Goal: Information Seeking & Learning: Learn about a topic

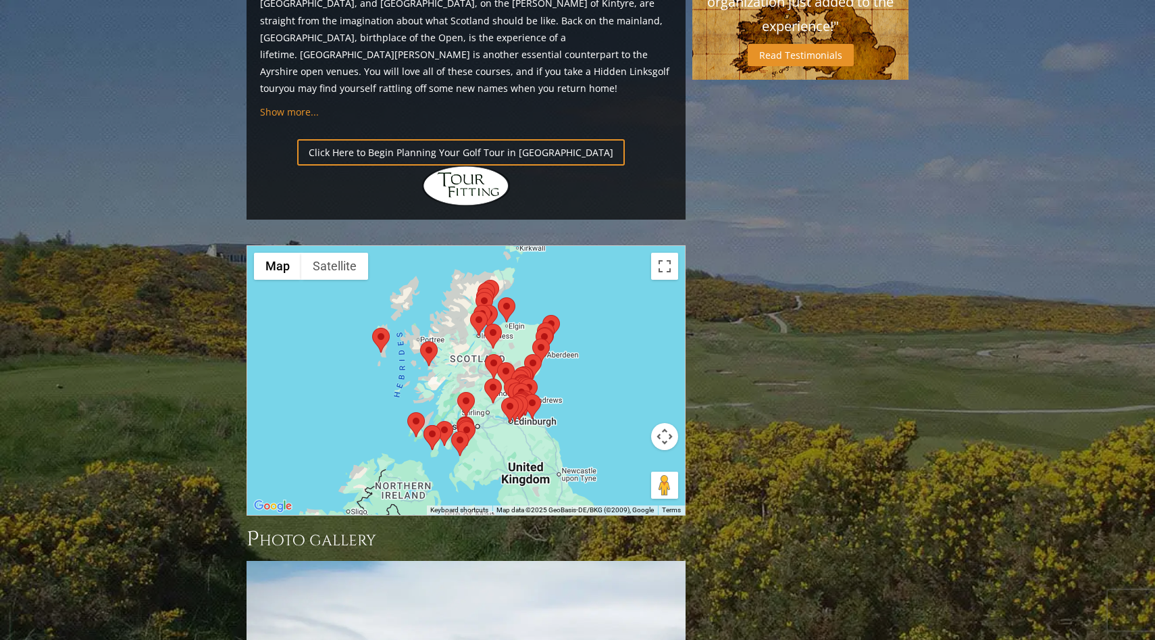
scroll to position [1473, 0]
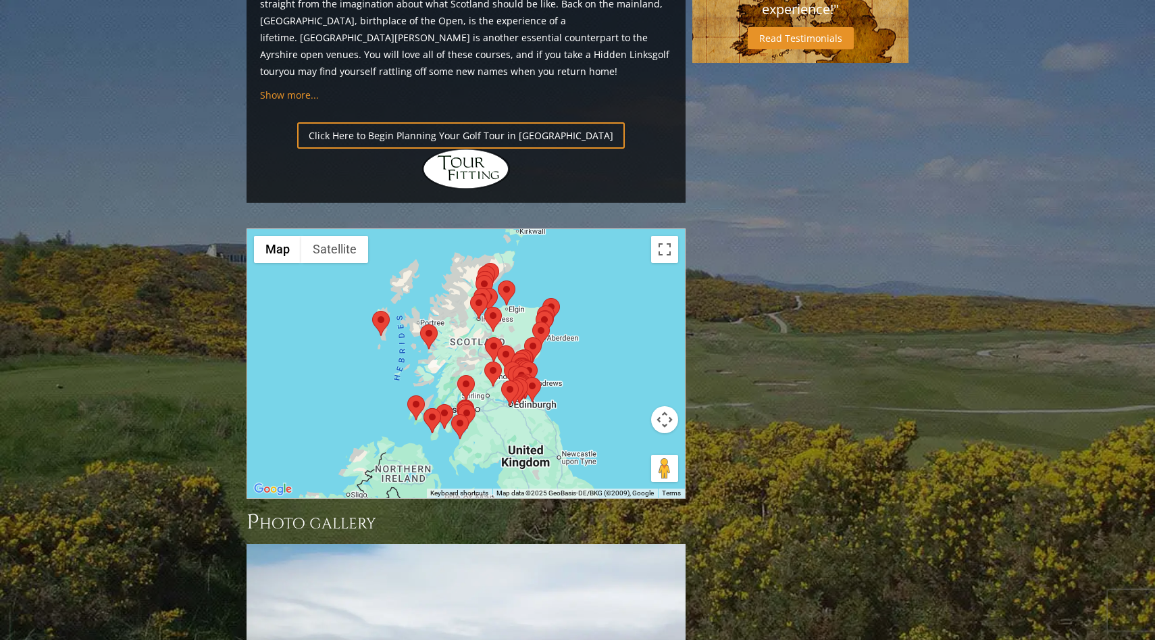
click at [622, 229] on div at bounding box center [466, 363] width 438 height 269
click at [665, 236] on button "Toggle fullscreen view" at bounding box center [664, 249] width 27 height 27
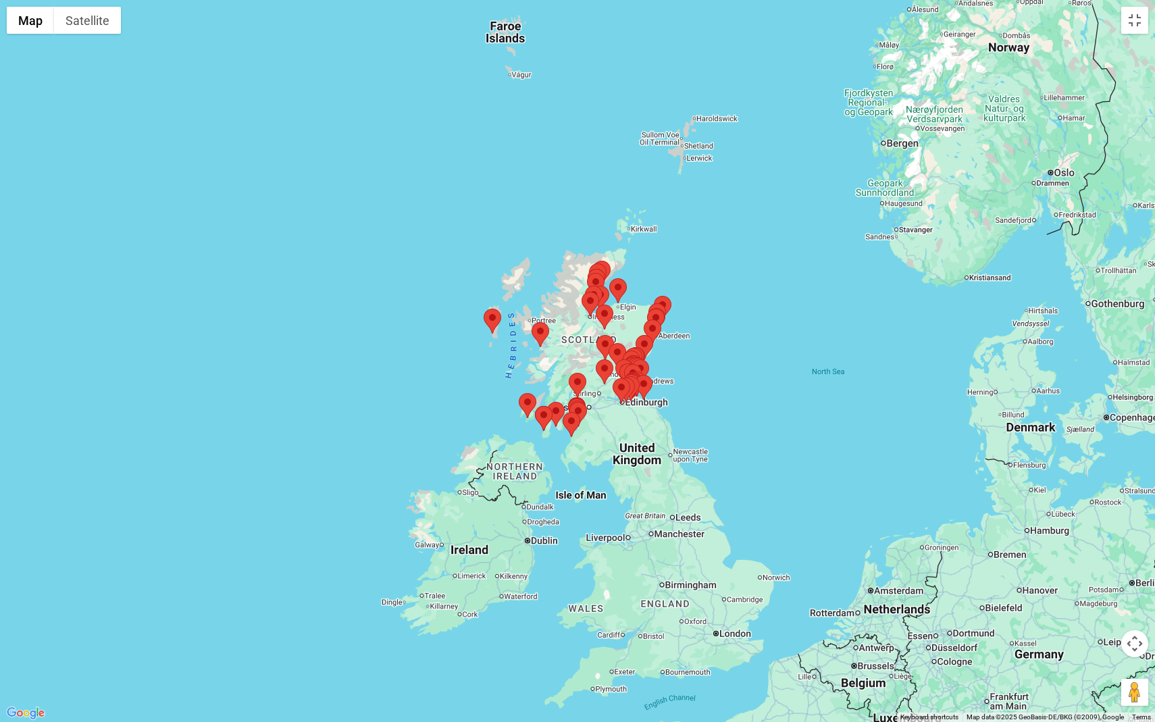
click at [690, 384] on div at bounding box center [577, 361] width 1155 height 722
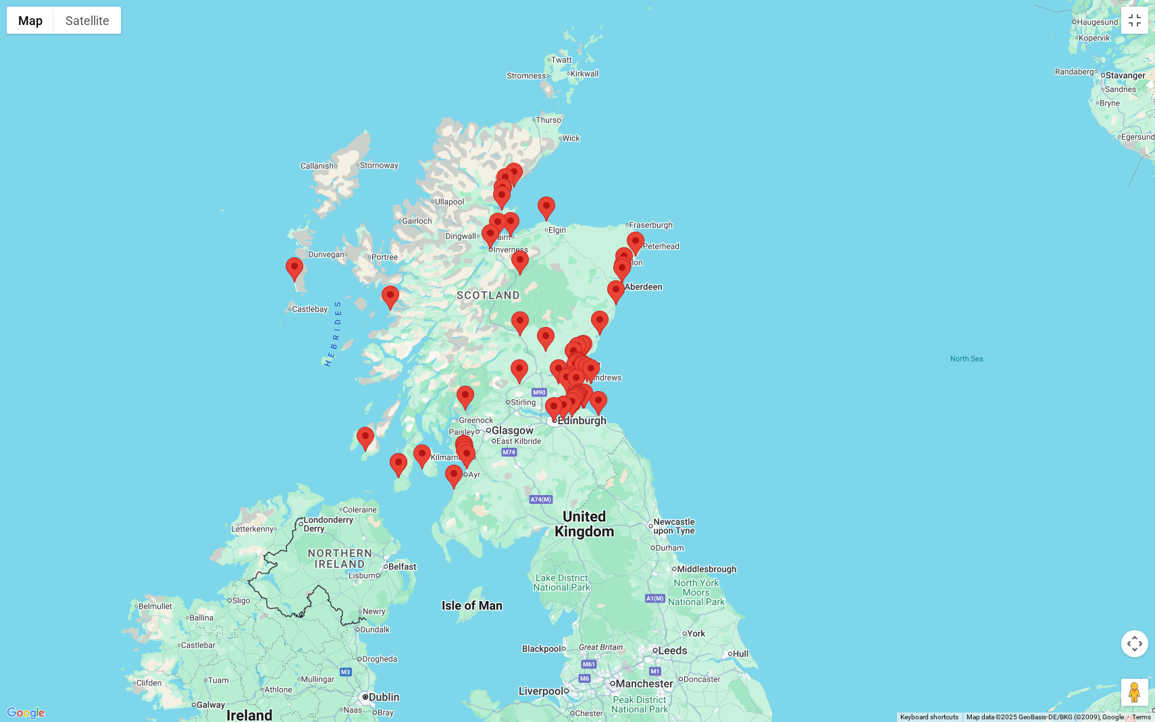
click at [690, 384] on div at bounding box center [577, 361] width 1155 height 722
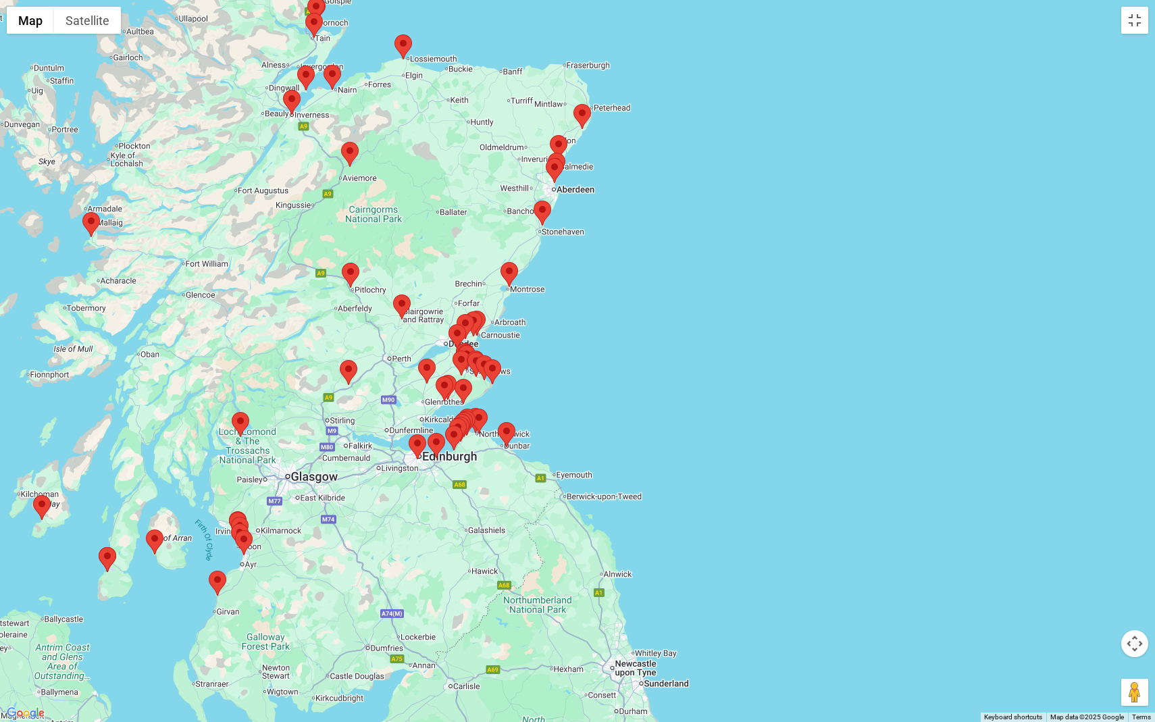
click at [641, 336] on div at bounding box center [577, 361] width 1155 height 722
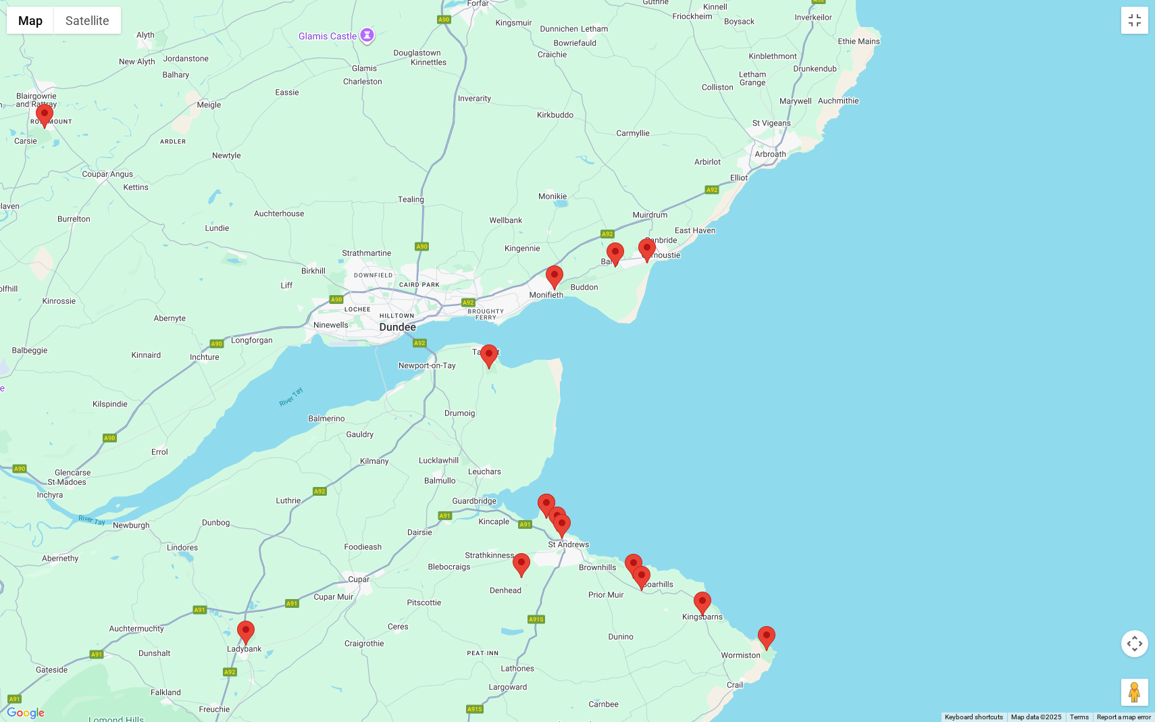
drag, startPoint x: 196, startPoint y: 293, endPoint x: 799, endPoint y: 125, distance: 626.3
click at [799, 125] on div at bounding box center [577, 361] width 1155 height 722
click at [480, 345] on area at bounding box center [480, 345] width 0 height 0
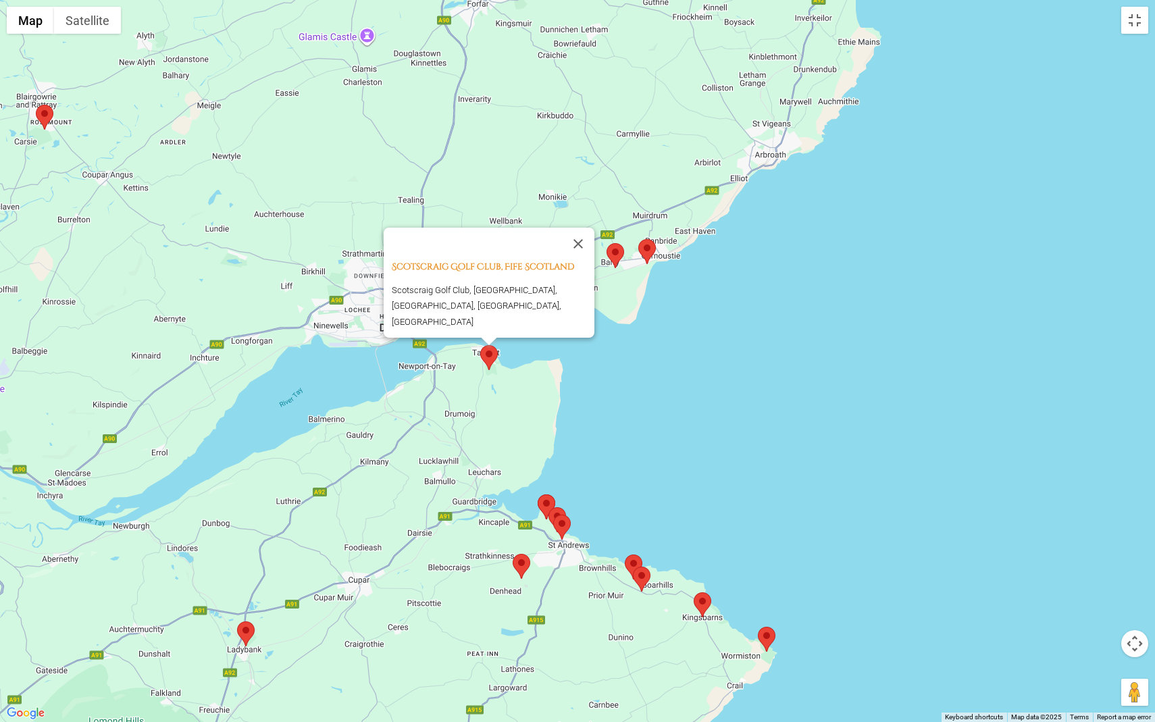
click at [533, 411] on div "Scotscraig Golf Club, Fife Scotland Scotscraig Golf Club, [GEOGRAPHIC_DATA], [G…" at bounding box center [577, 361] width 1155 height 722
click at [585, 249] on button "Close" at bounding box center [578, 244] width 32 height 32
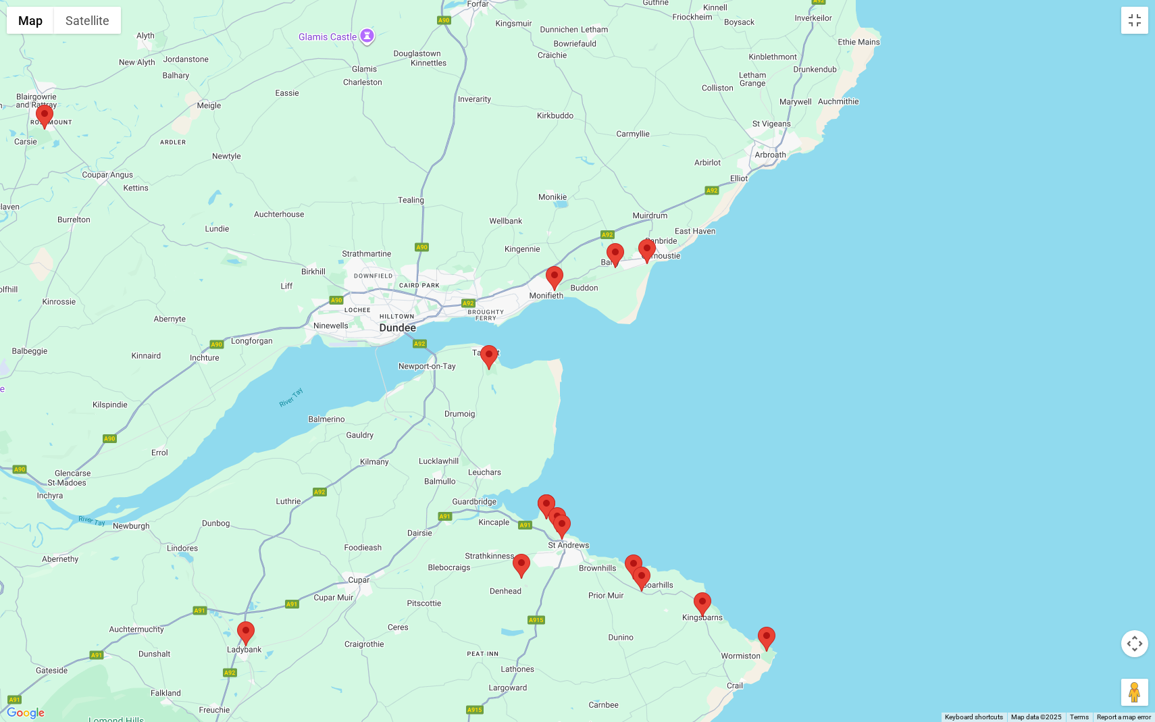
click at [546, 266] on area at bounding box center [546, 266] width 0 height 0
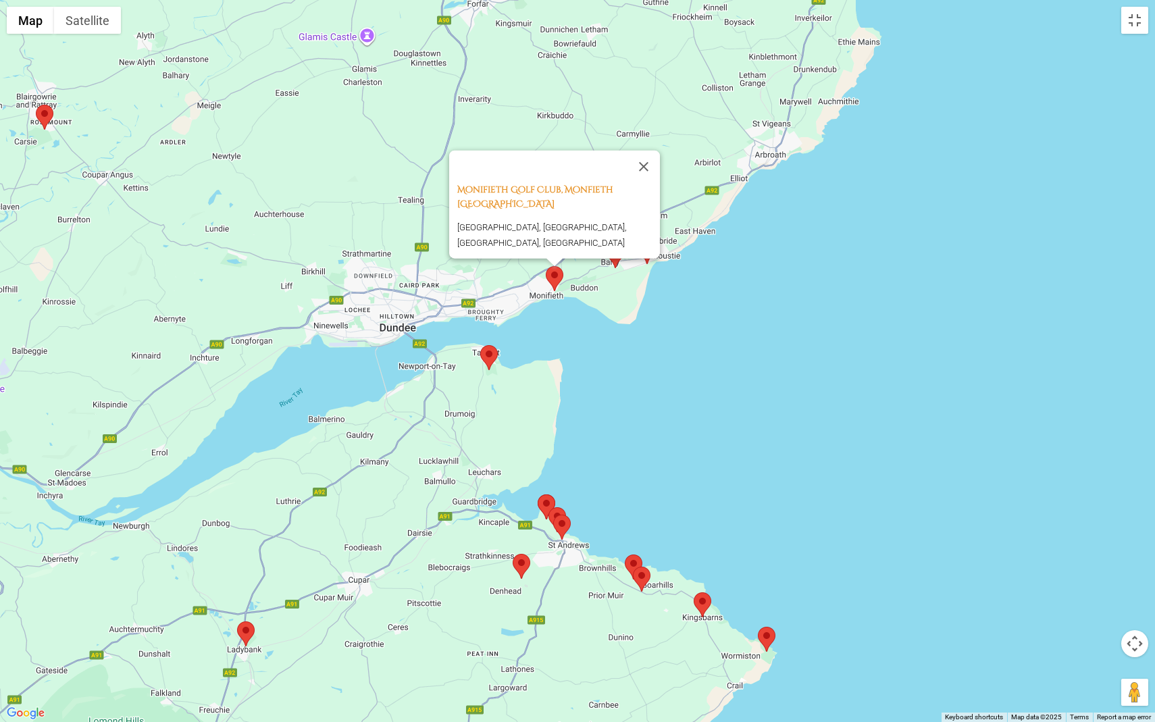
click at [613, 305] on div "Monifieth Golf Club, Monfieth [GEOGRAPHIC_DATA] [GEOGRAPHIC_DATA], [GEOGRAPHIC_…" at bounding box center [577, 361] width 1155 height 722
click at [647, 151] on button "Close" at bounding box center [644, 166] width 32 height 32
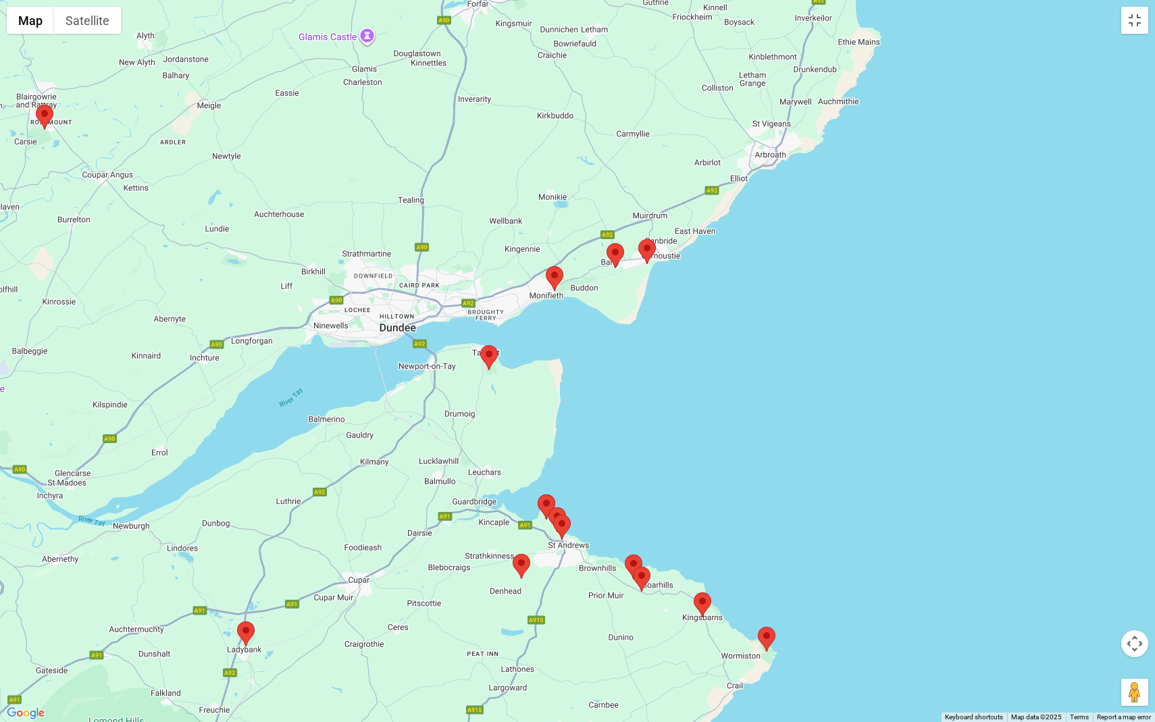
click at [607, 243] on area at bounding box center [607, 243] width 0 height 0
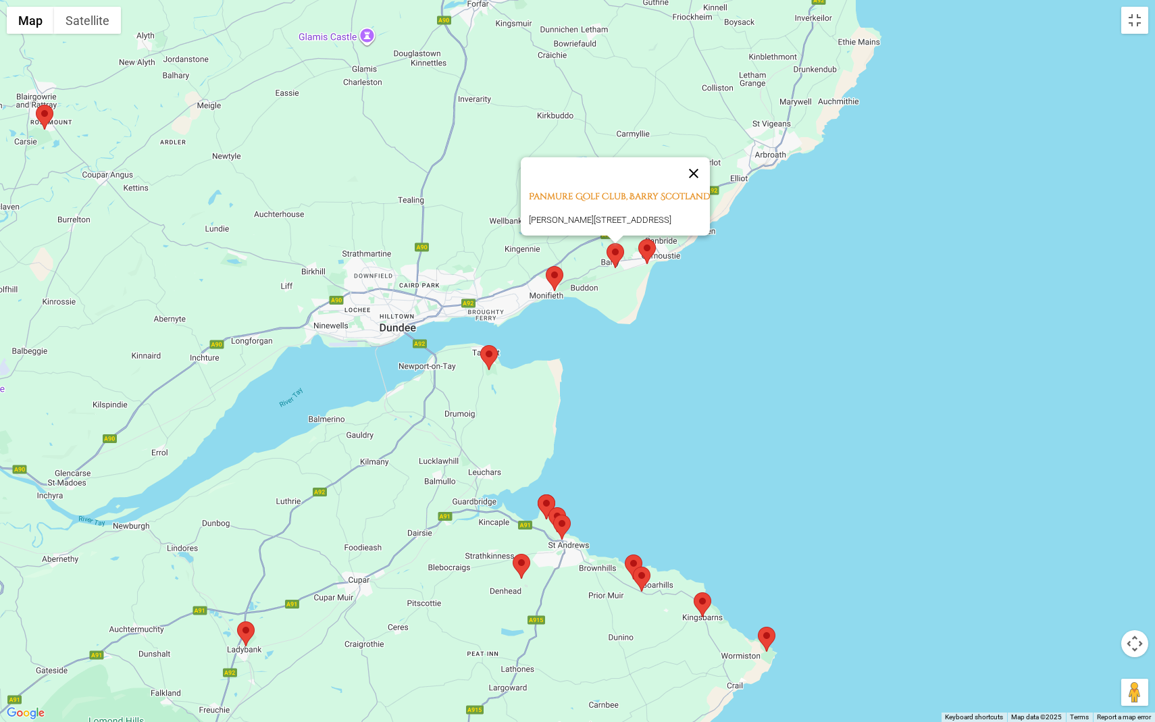
click at [699, 162] on button "Close" at bounding box center [694, 173] width 32 height 32
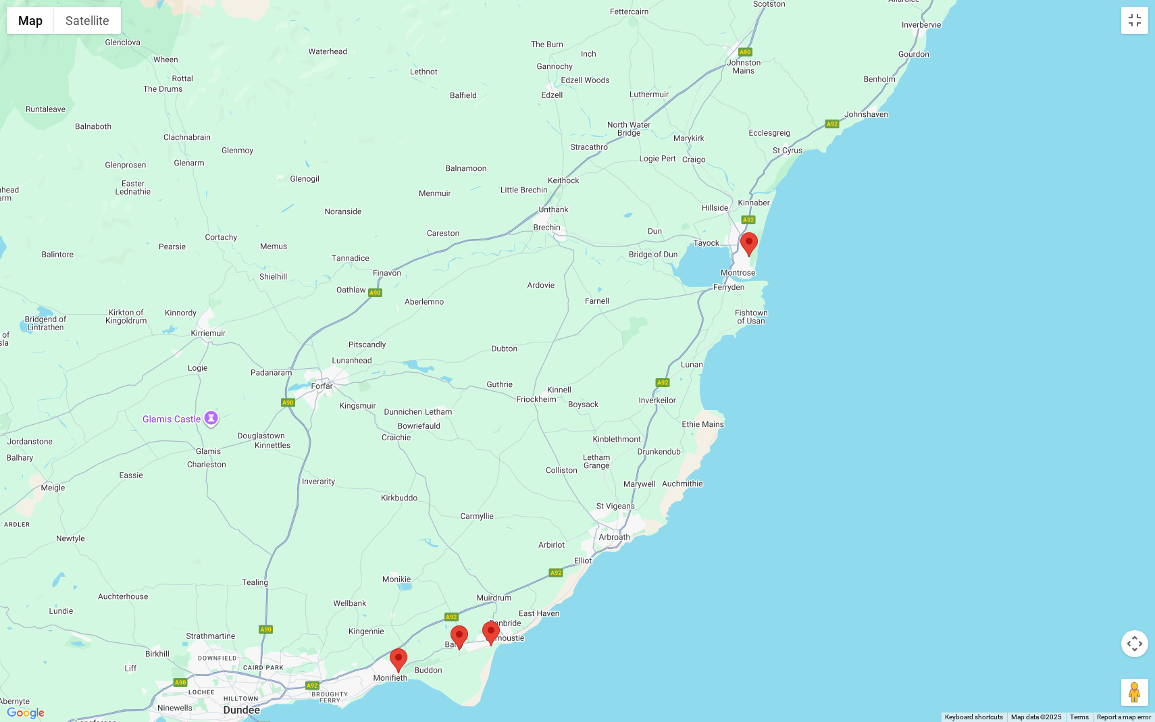
drag, startPoint x: 767, startPoint y: 123, endPoint x: 611, endPoint y: 507, distance: 414.9
click at [611, 507] on div at bounding box center [577, 361] width 1155 height 722
click at [740, 232] on area at bounding box center [740, 232] width 0 height 0
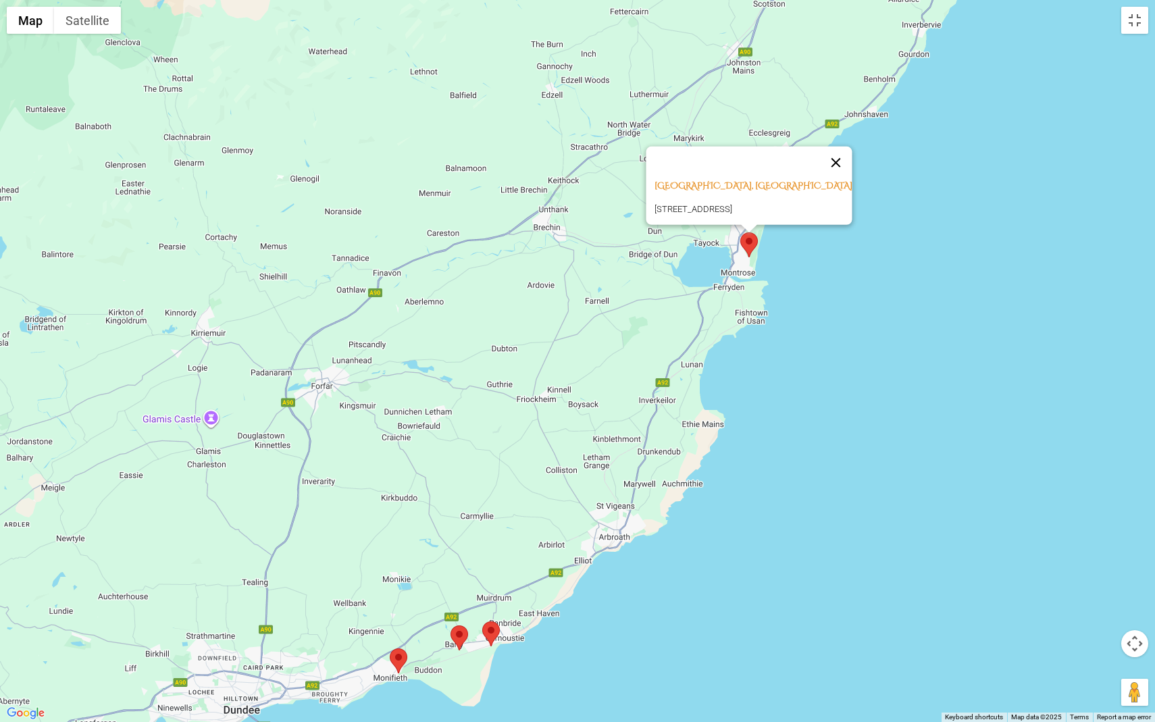
click at [846, 146] on button "Close" at bounding box center [836, 162] width 32 height 32
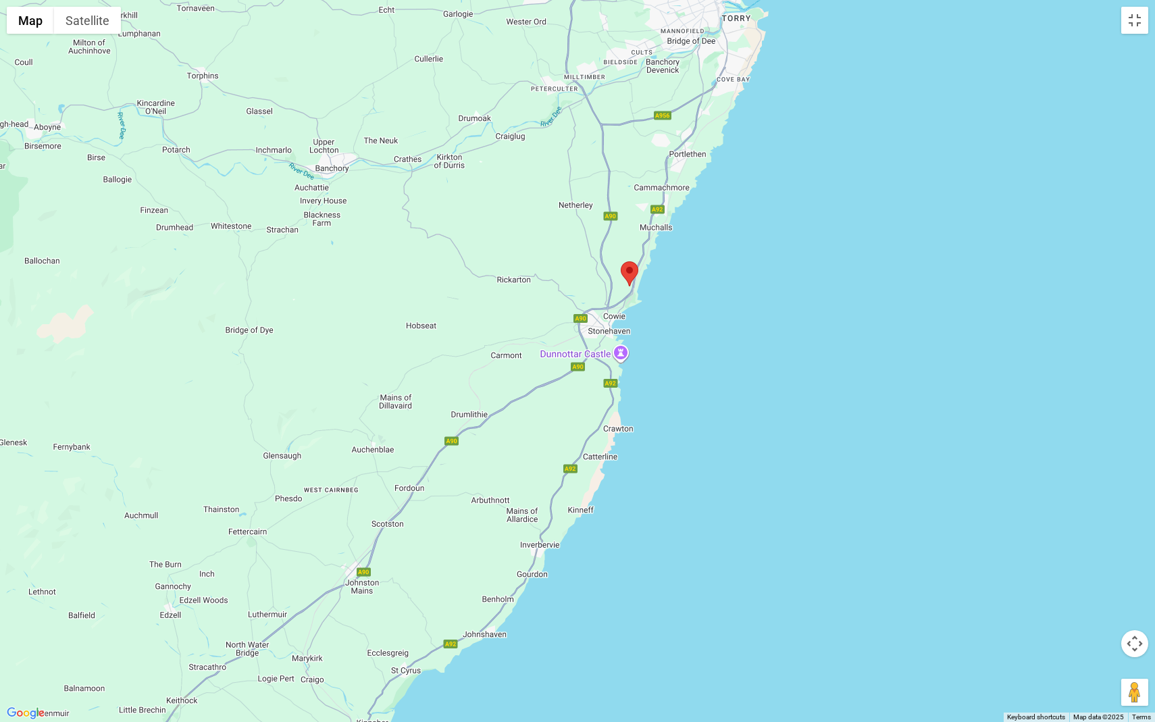
drag, startPoint x: 846, startPoint y: 197, endPoint x: 462, endPoint y: 721, distance: 649.5
click at [462, 639] on div at bounding box center [577, 361] width 1155 height 722
click at [621, 261] on area at bounding box center [621, 261] width 0 height 0
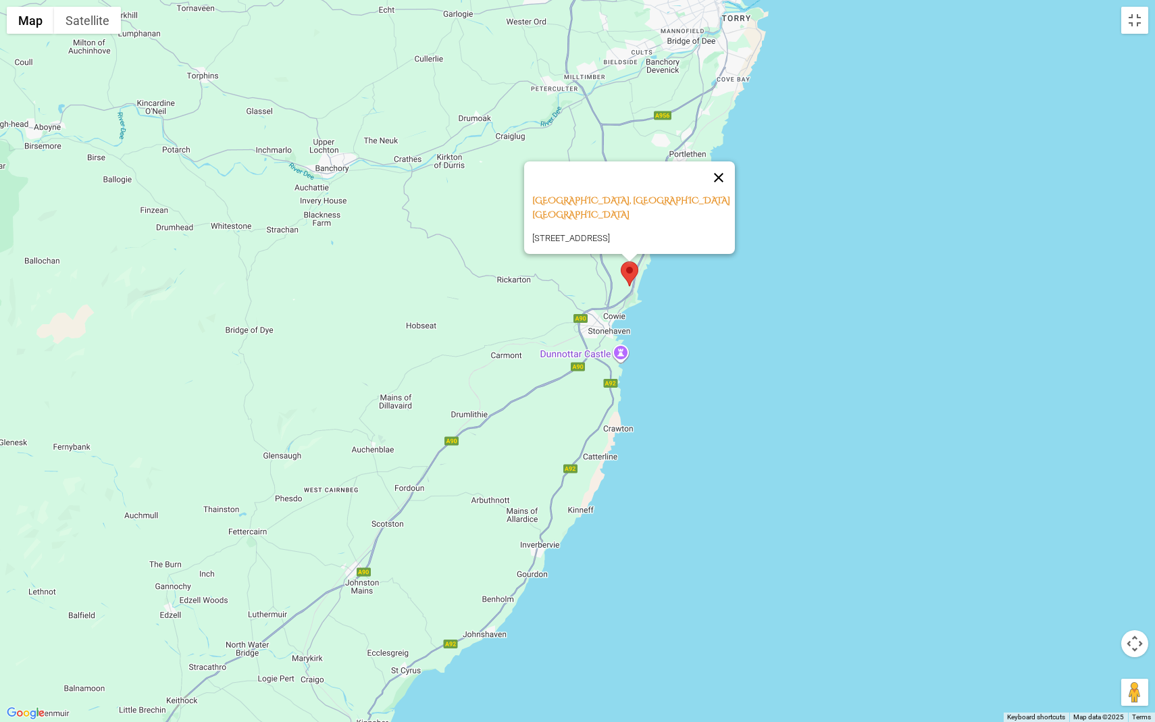
click at [727, 161] on button "Close" at bounding box center [719, 177] width 32 height 32
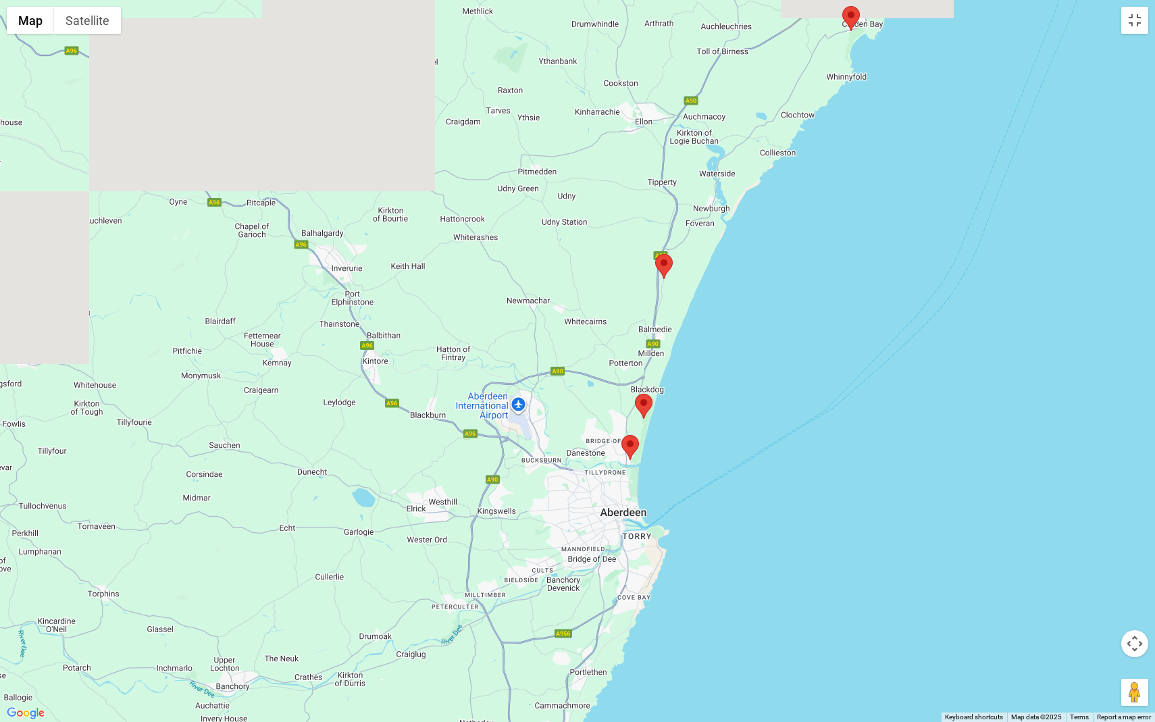
drag, startPoint x: 735, startPoint y: 199, endPoint x: 636, endPoint y: 722, distance: 531.6
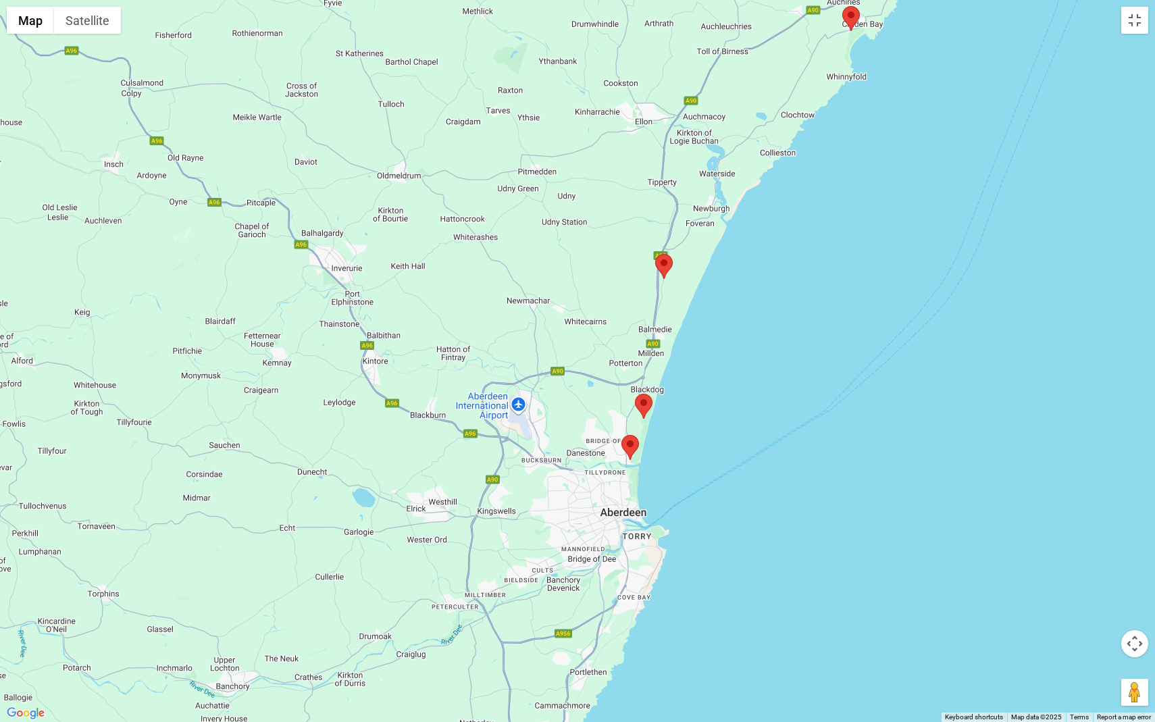
click at [636, 639] on div at bounding box center [577, 361] width 1155 height 722
click at [628, 639] on div at bounding box center [577, 361] width 1155 height 722
click at [622, 435] on area at bounding box center [622, 435] width 0 height 0
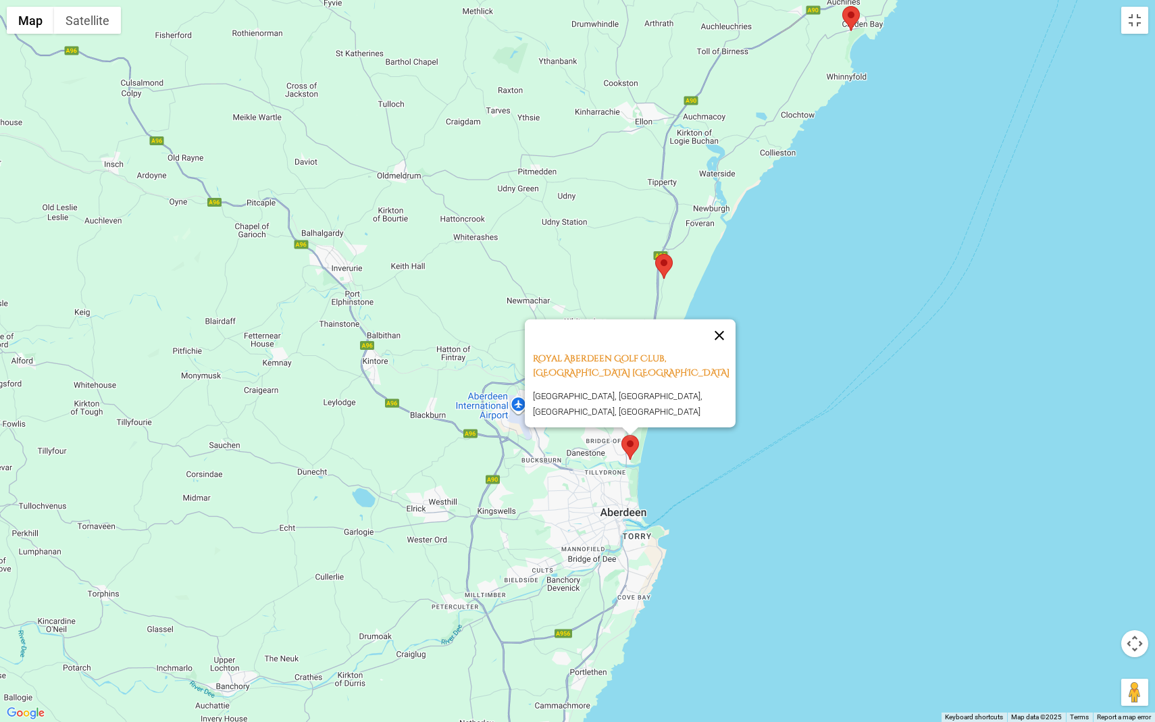
click at [724, 320] on button "Close" at bounding box center [719, 335] width 32 height 32
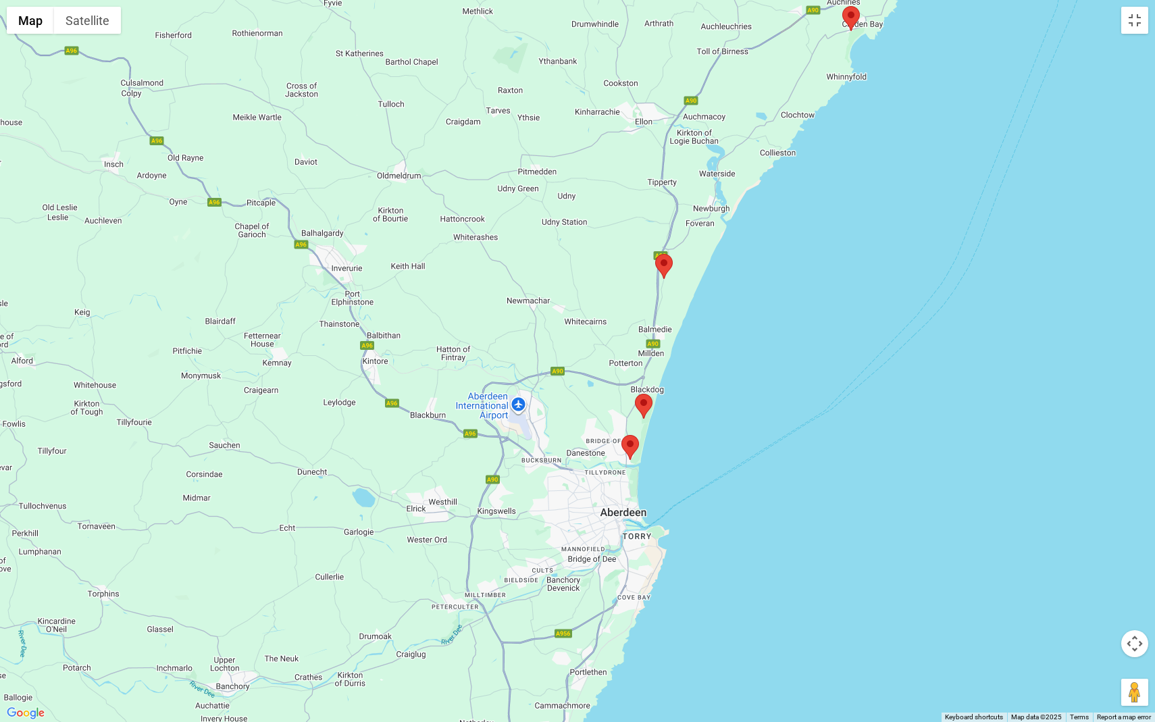
click at [635, 394] on area at bounding box center [635, 394] width 0 height 0
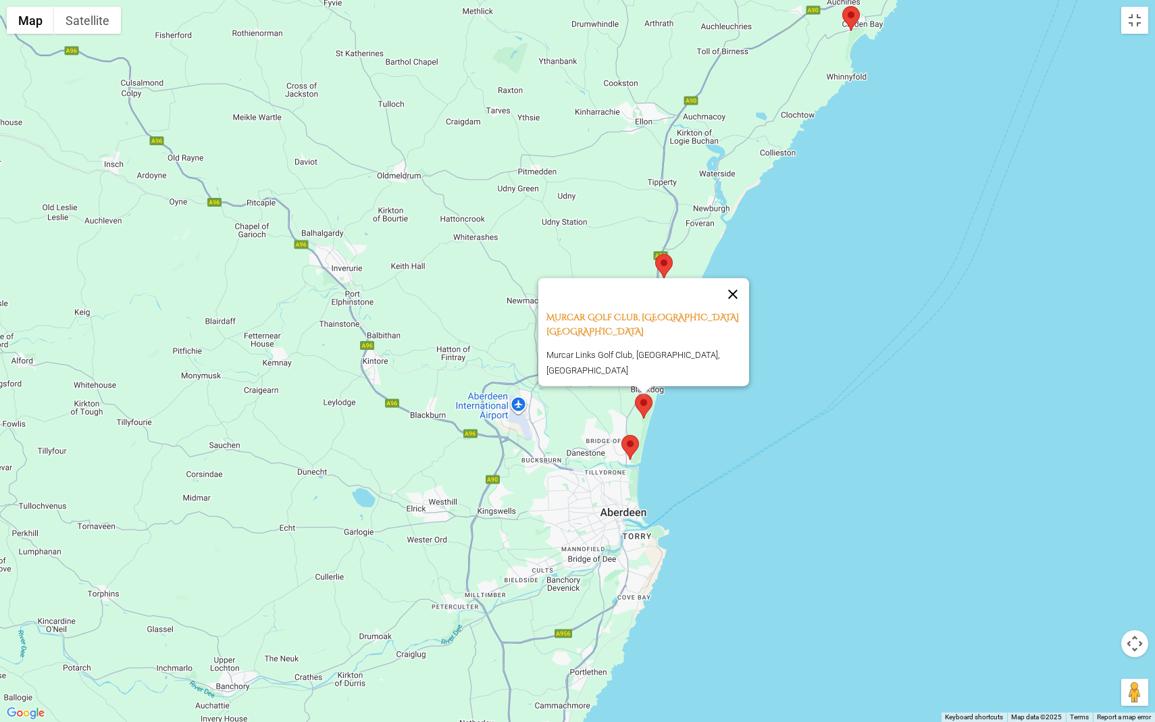
click at [738, 297] on button "Close" at bounding box center [733, 294] width 32 height 32
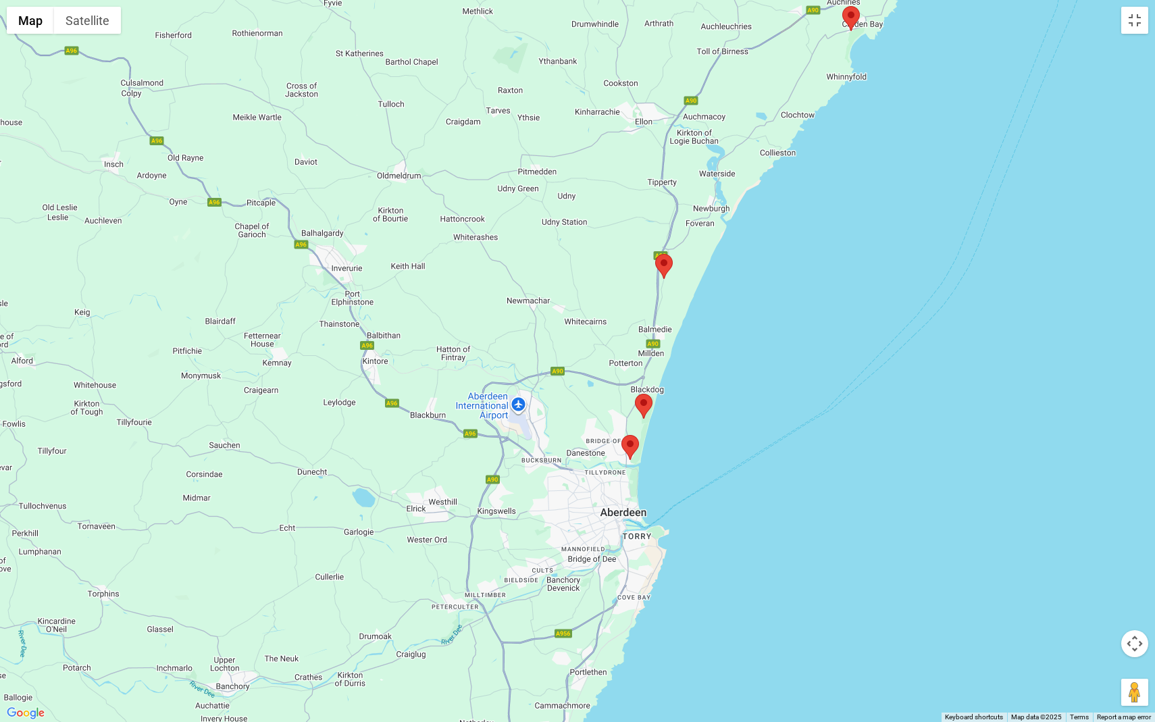
click at [655, 254] on area at bounding box center [655, 254] width 0 height 0
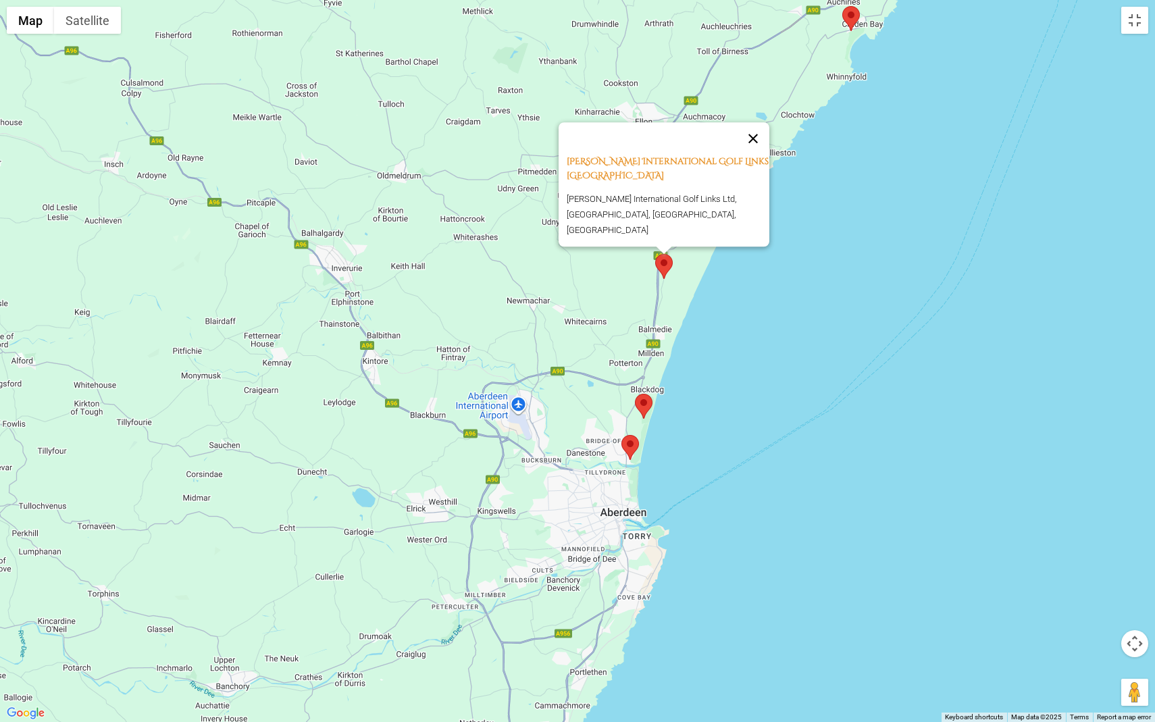
click at [758, 140] on button "Close" at bounding box center [753, 138] width 32 height 32
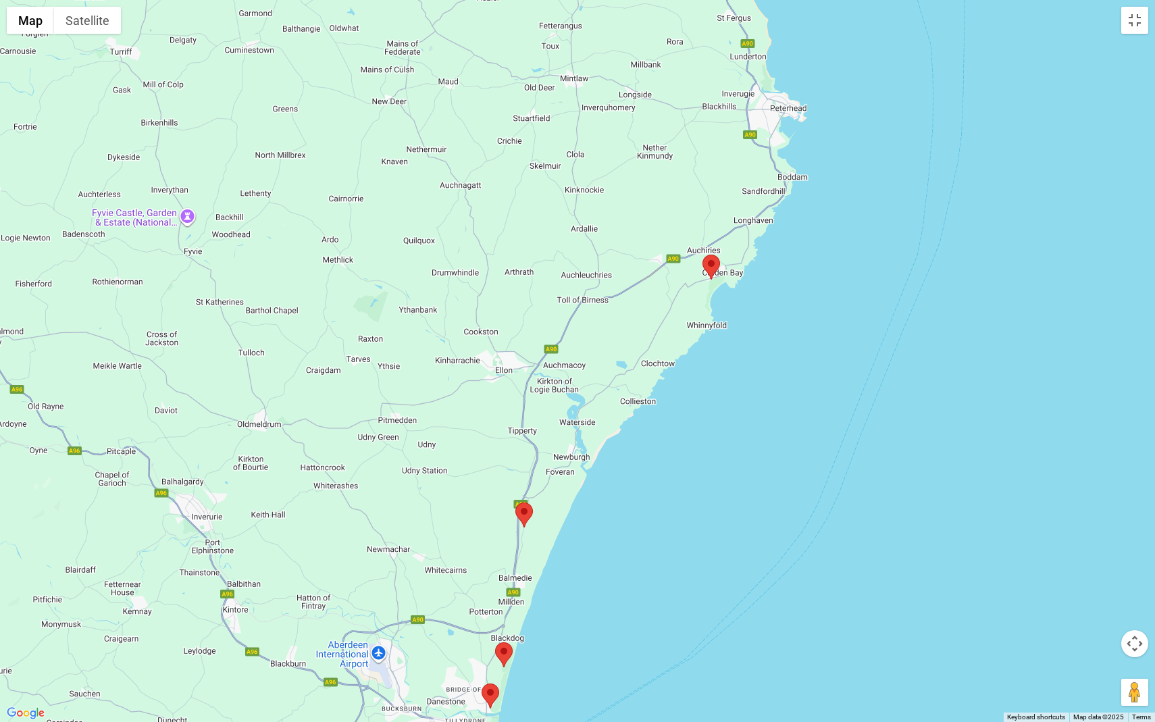
drag, startPoint x: 765, startPoint y: 136, endPoint x: 620, endPoint y: 389, distance: 292.0
click at [620, 389] on div at bounding box center [577, 361] width 1155 height 722
click at [703, 255] on area at bounding box center [703, 255] width 0 height 0
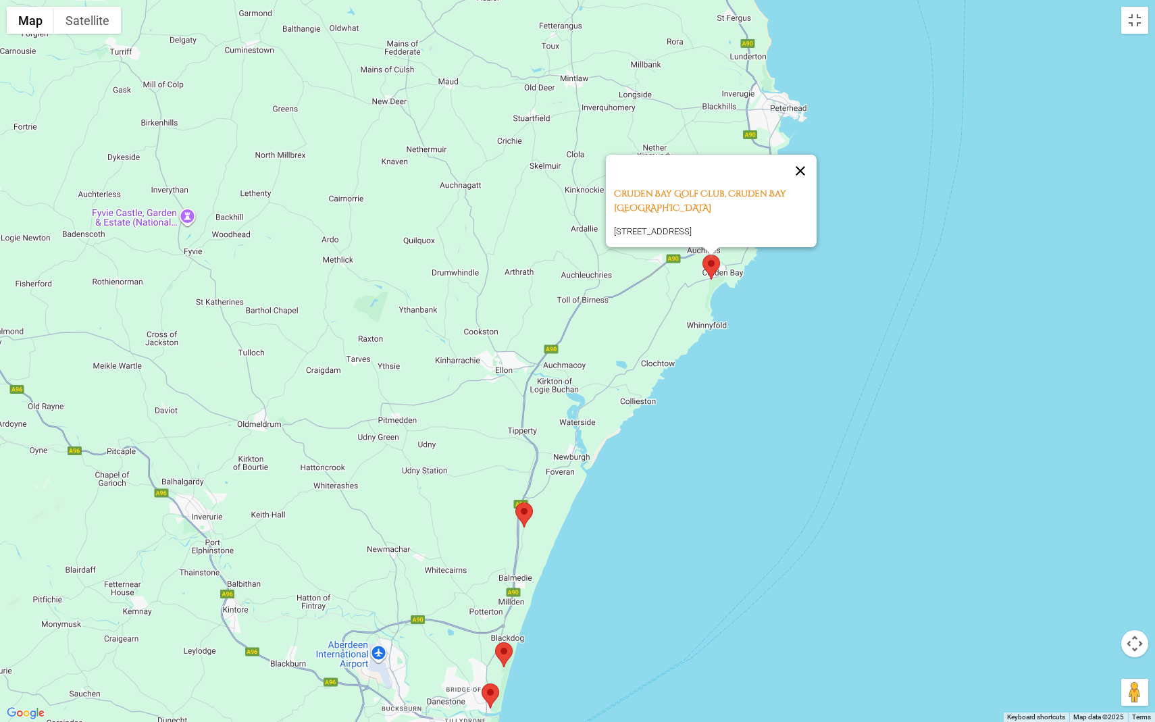
click at [804, 155] on button "Close" at bounding box center [800, 171] width 32 height 32
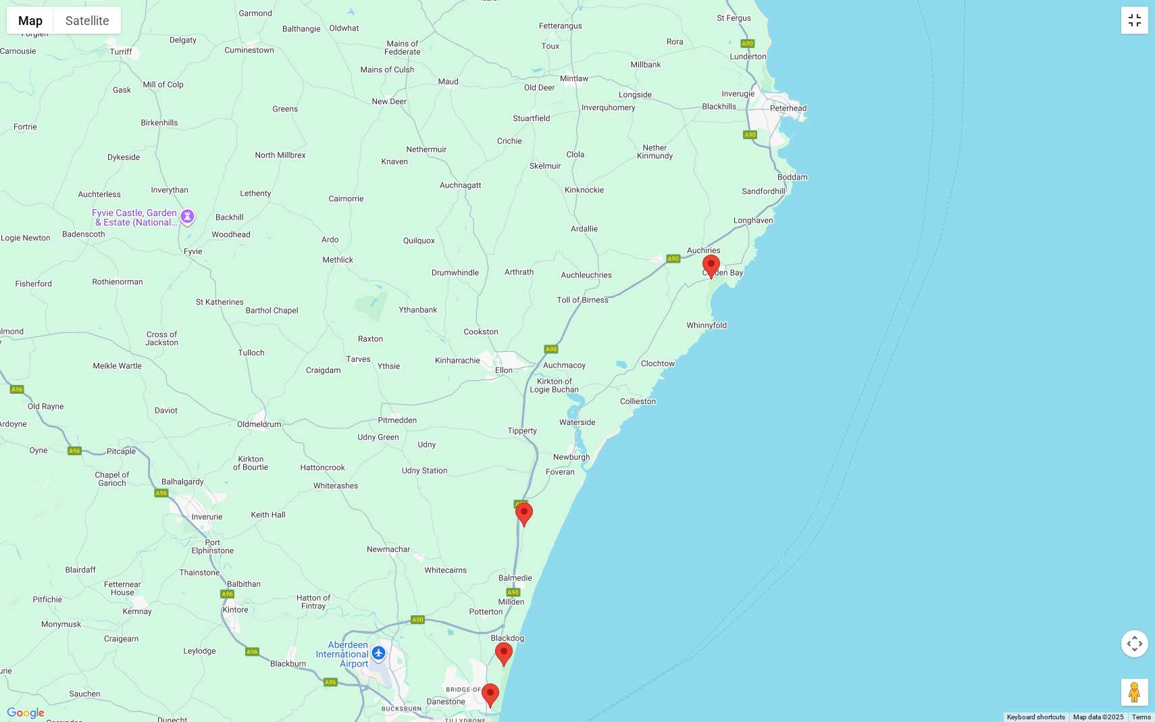
click at [1133, 19] on button "Toggle fullscreen view" at bounding box center [1134, 20] width 27 height 27
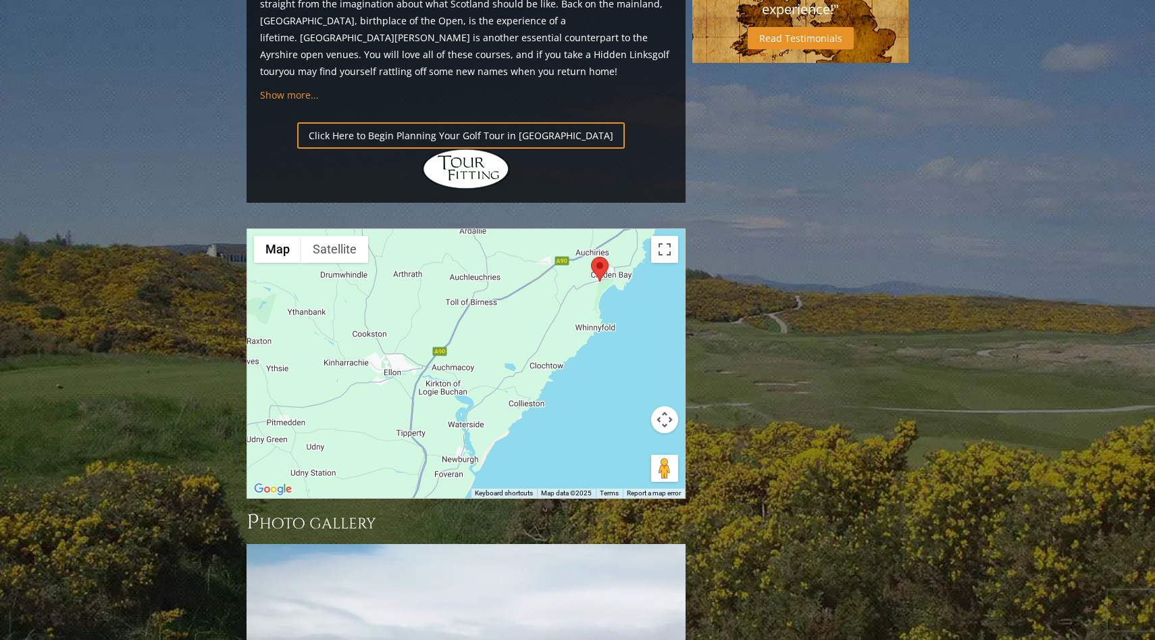
click at [523, 263] on div at bounding box center [466, 363] width 438 height 269
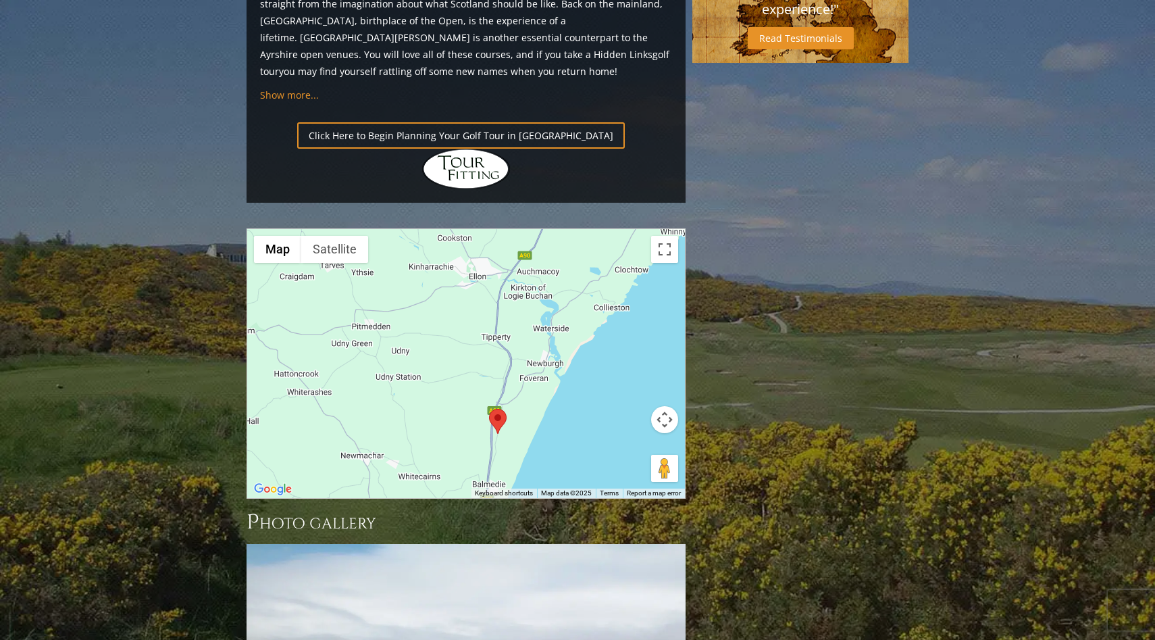
drag, startPoint x: 372, startPoint y: 211, endPoint x: 461, endPoint y: 101, distance: 142.6
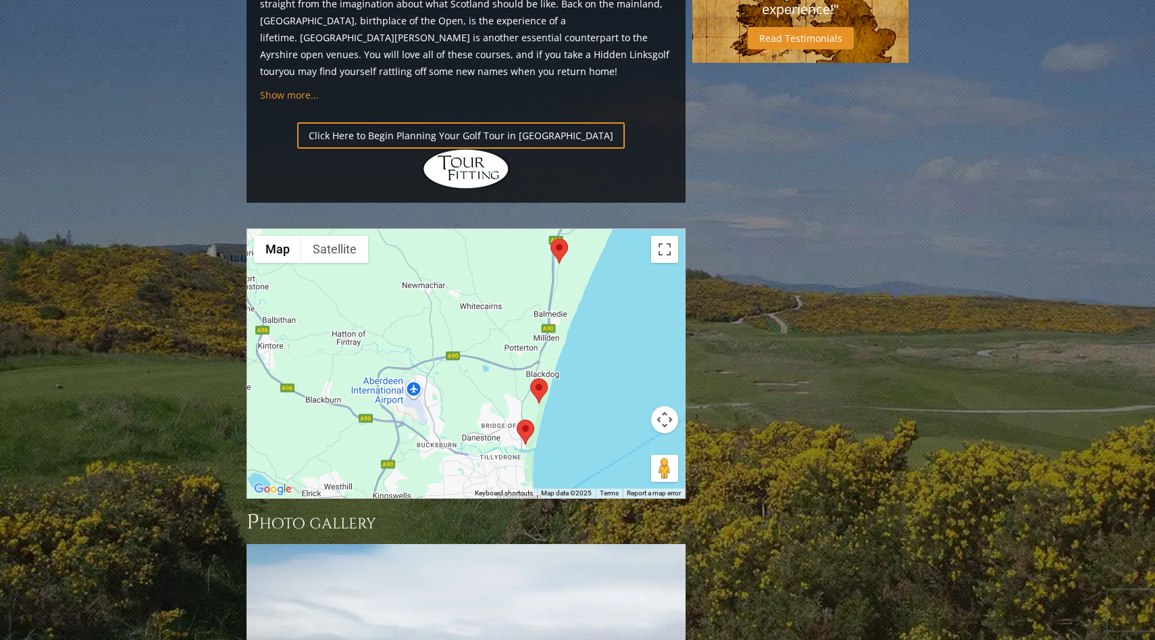
drag, startPoint x: 428, startPoint y: 254, endPoint x: 484, endPoint y: 97, distance: 167.1
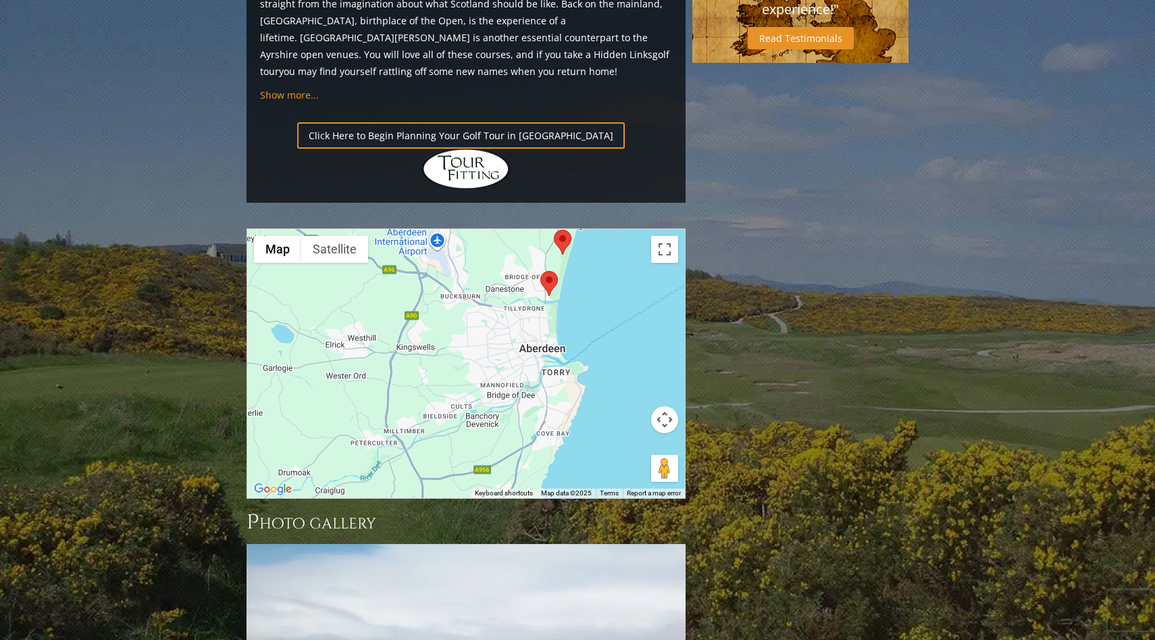
drag, startPoint x: 433, startPoint y: 324, endPoint x: 453, endPoint y: 171, distance: 154.7
click at [453, 229] on div at bounding box center [466, 363] width 438 height 269
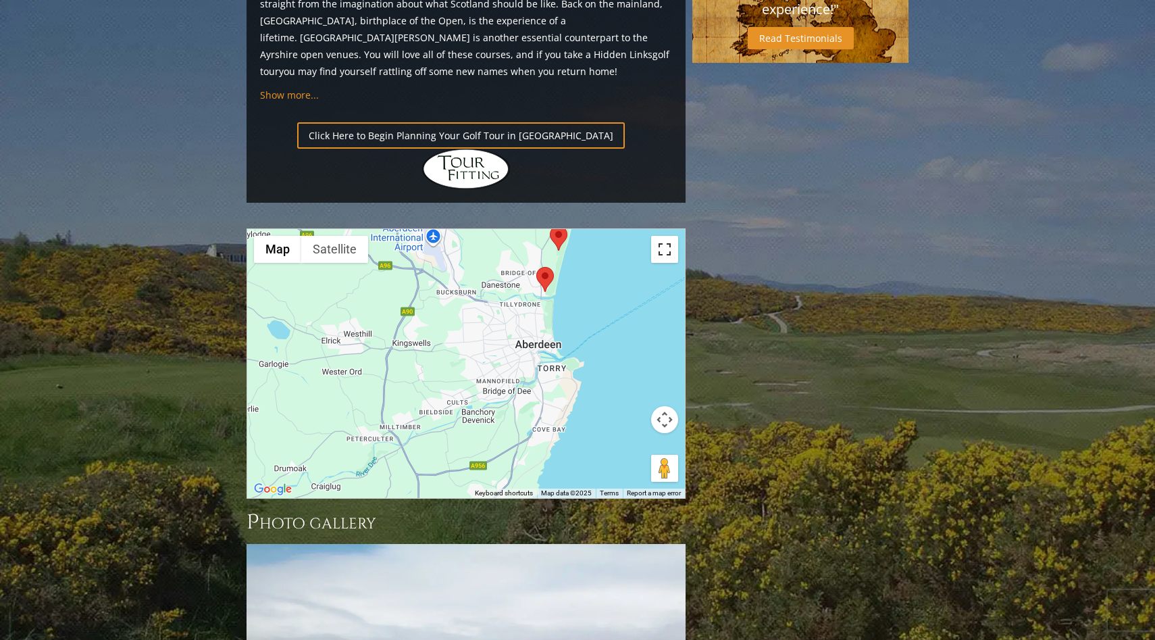
click at [662, 236] on button "Toggle fullscreen view" at bounding box center [664, 249] width 27 height 27
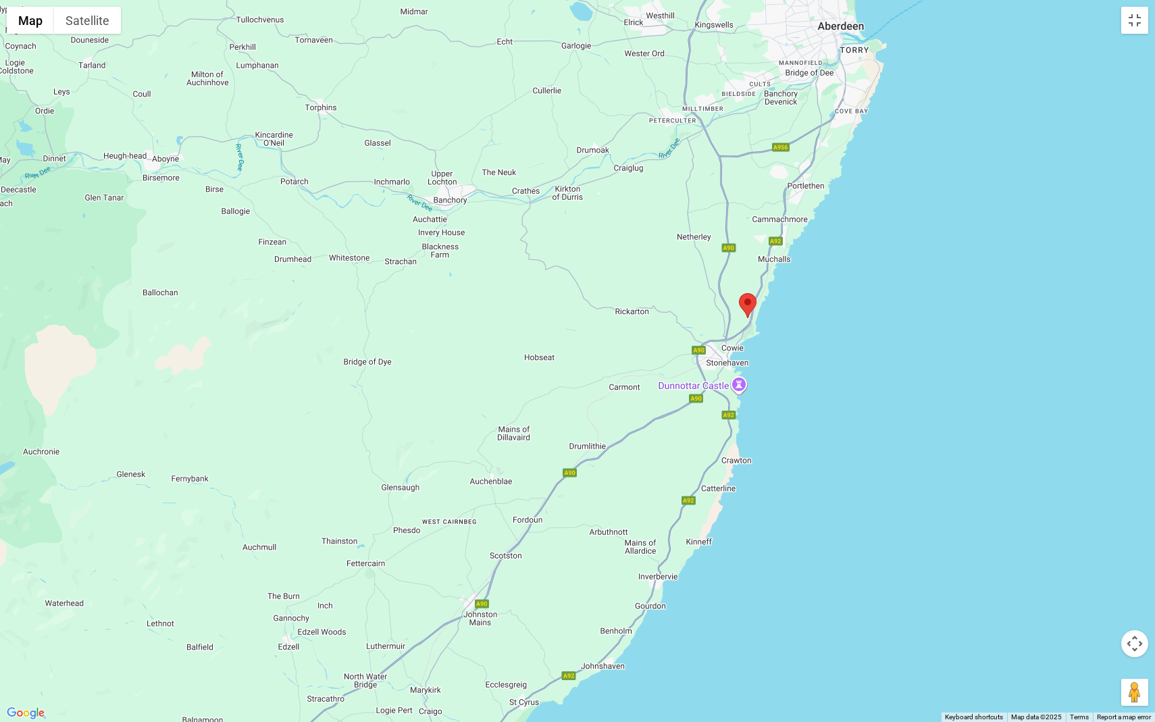
drag, startPoint x: 480, startPoint y: 404, endPoint x: 671, endPoint y: 82, distance: 374.1
click at [671, 82] on div at bounding box center [577, 361] width 1155 height 722
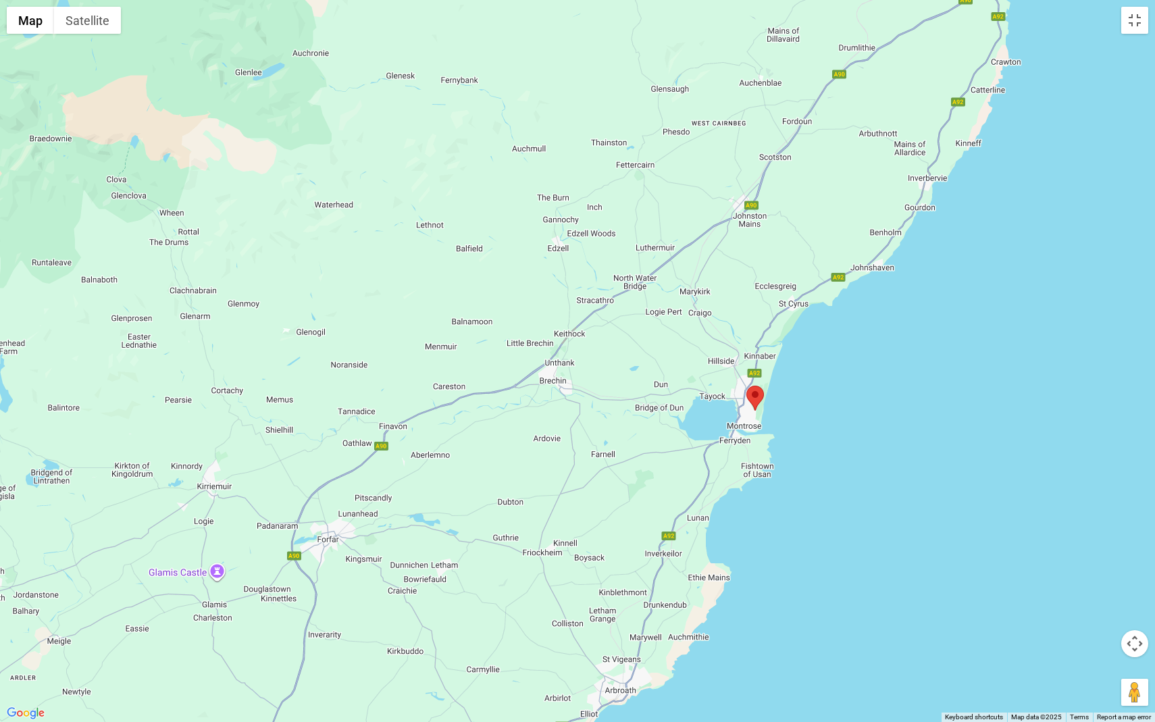
drag, startPoint x: 404, startPoint y: 536, endPoint x: 674, endPoint y: 134, distance: 484.0
click at [674, 134] on div at bounding box center [577, 361] width 1155 height 722
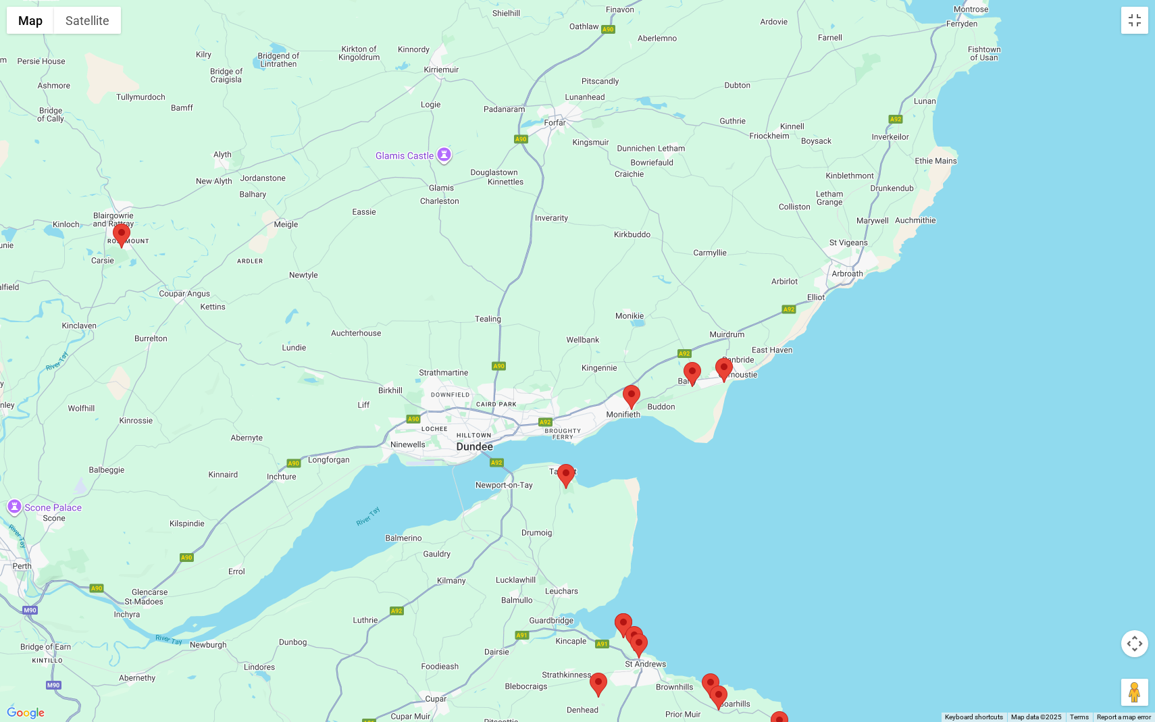
drag, startPoint x: 535, startPoint y: 401, endPoint x: 794, endPoint y: -26, distance: 499.6
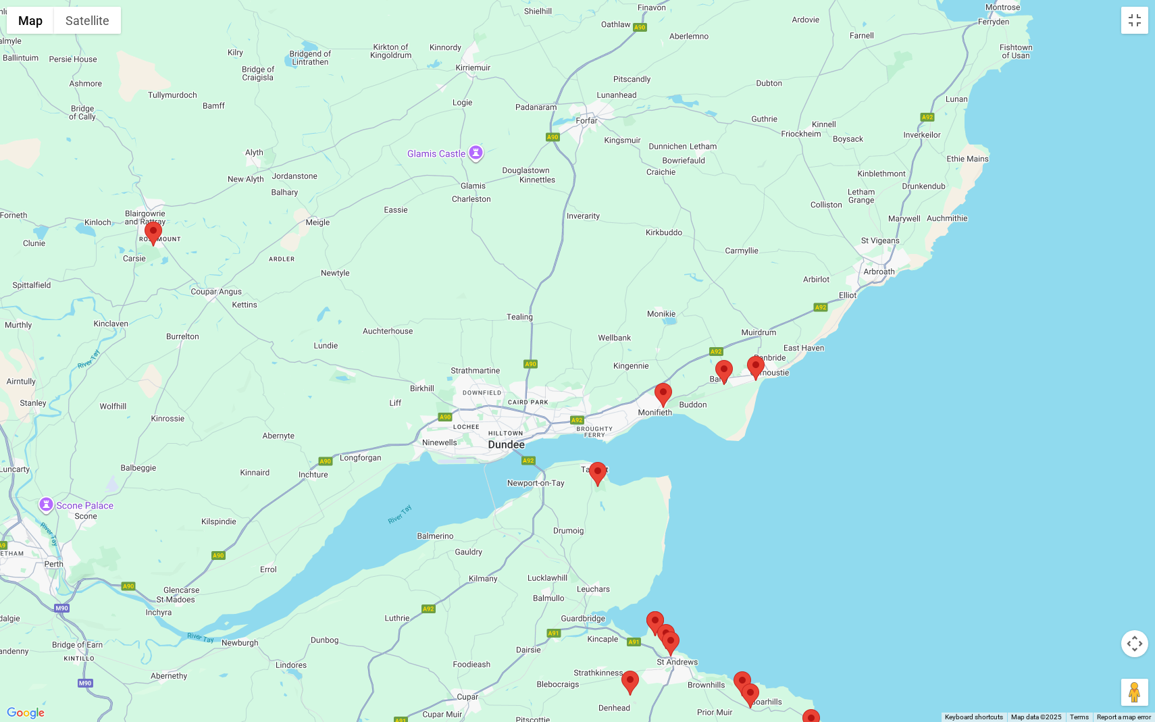
click at [715, 360] on area at bounding box center [715, 360] width 0 height 0
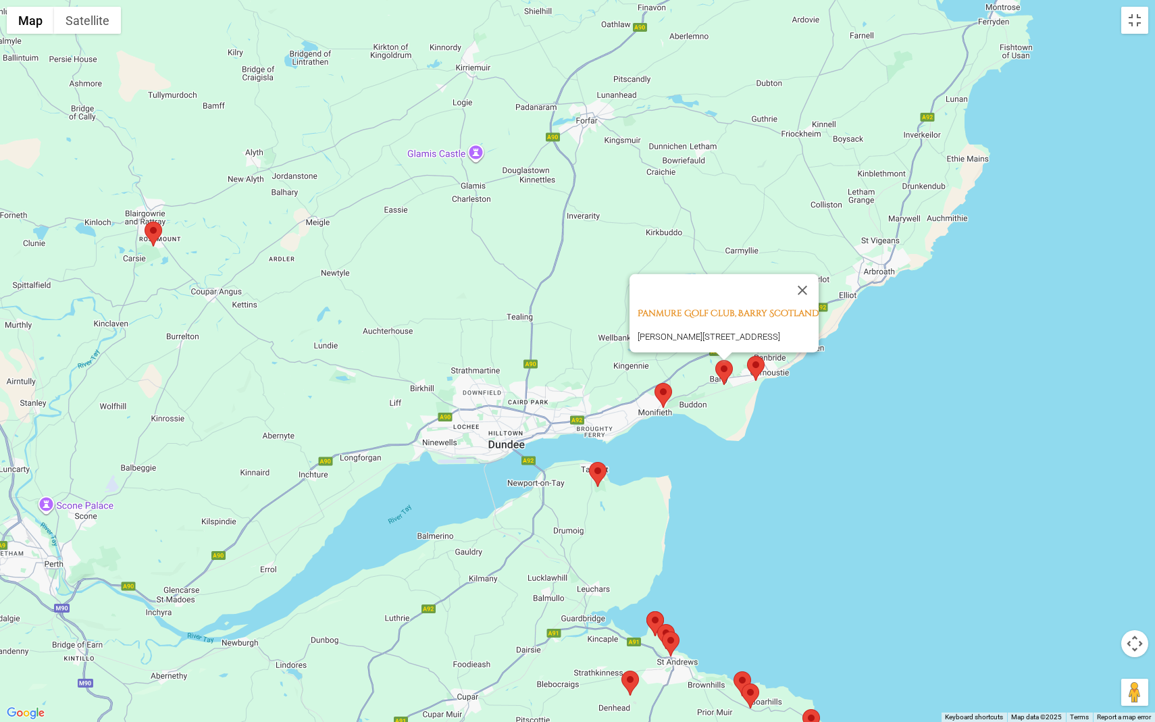
click at [655, 383] on area at bounding box center [655, 383] width 0 height 0
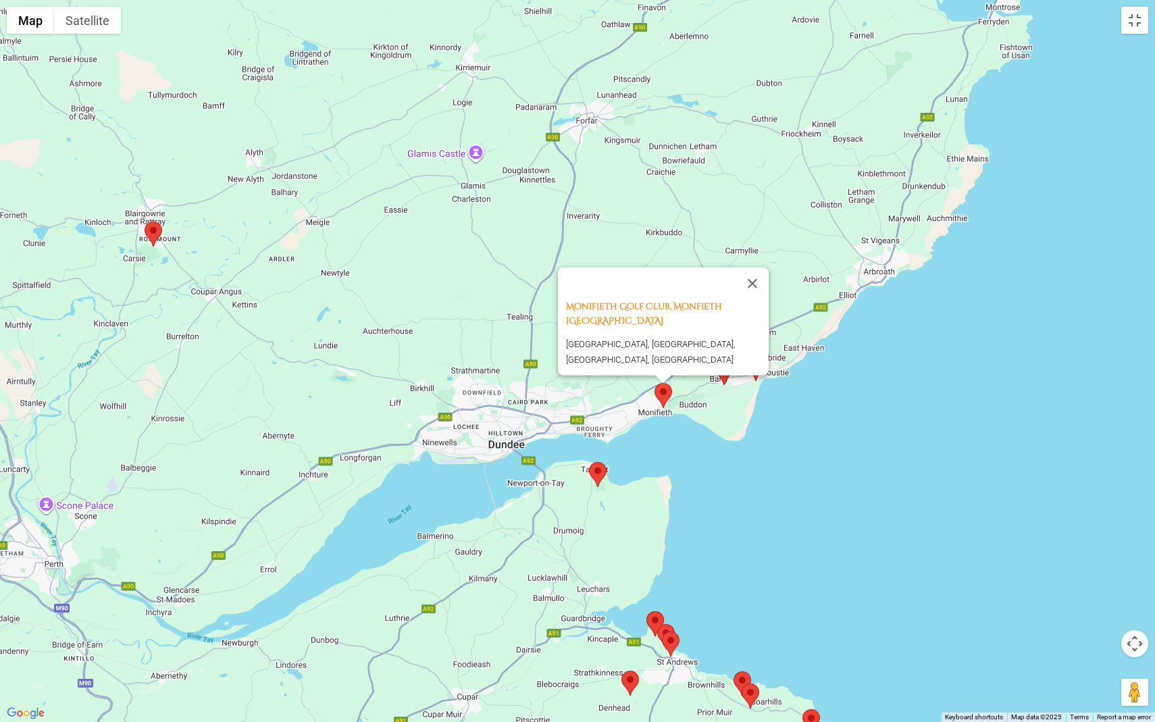
click at [589, 462] on area at bounding box center [589, 462] width 0 height 0
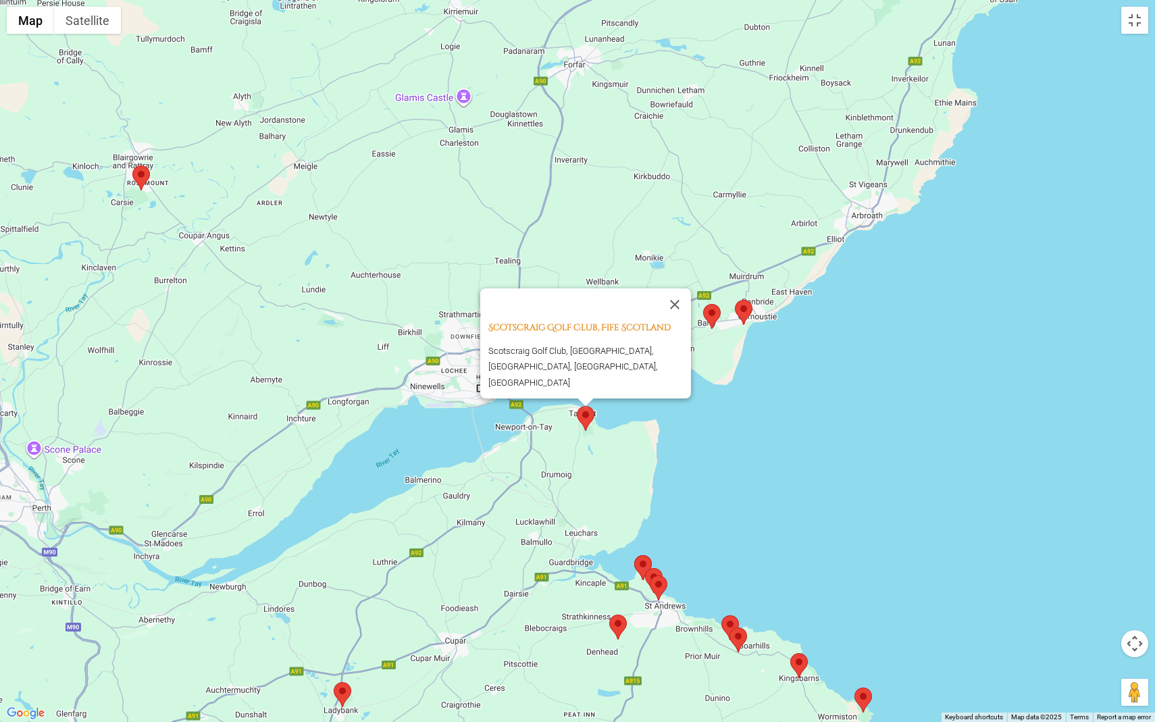
drag, startPoint x: 632, startPoint y: 549, endPoint x: 616, endPoint y: 487, distance: 64.1
click at [616, 487] on div "Scotscraig Golf Club, Fife Scotland Scotscraig Golf Club, [GEOGRAPHIC_DATA], [G…" at bounding box center [577, 361] width 1155 height 722
click at [132, 166] on area at bounding box center [132, 166] width 0 height 0
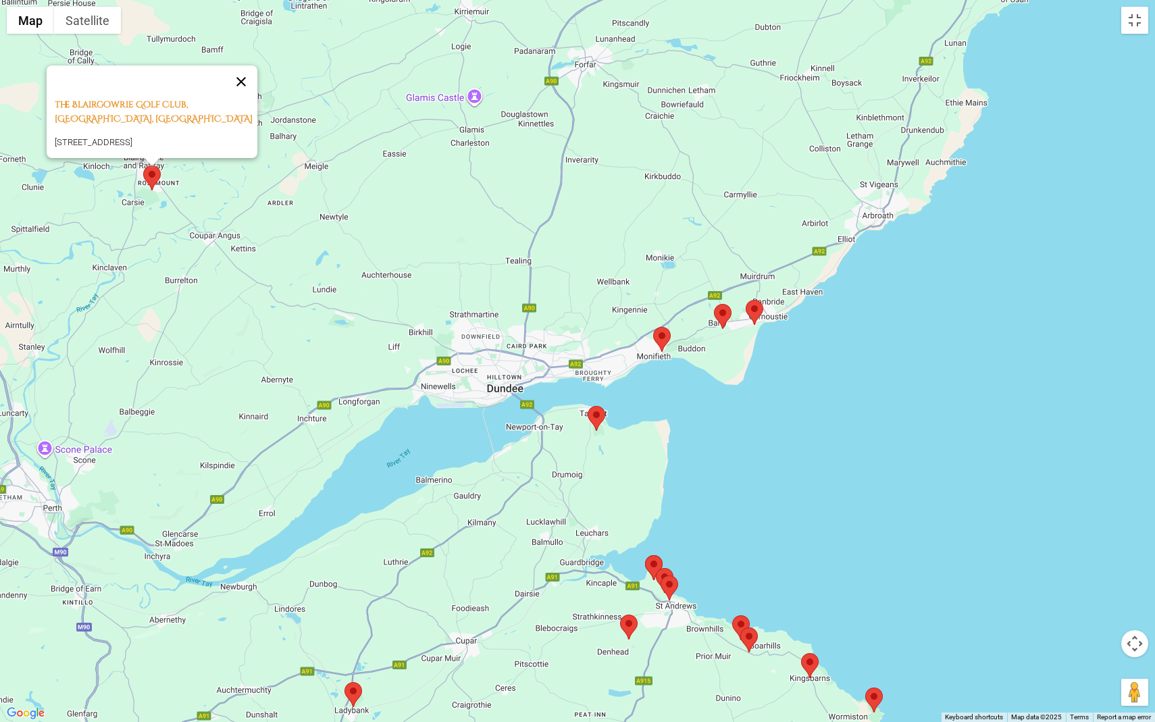
click at [245, 66] on button "Close" at bounding box center [241, 82] width 32 height 32
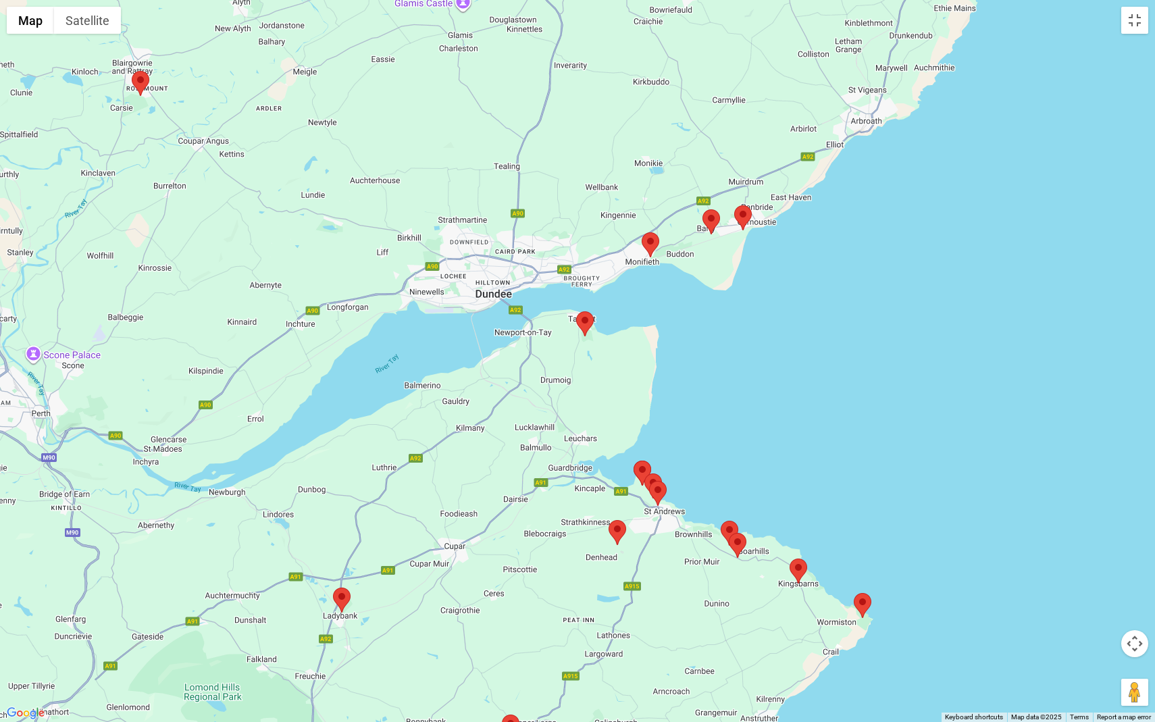
drag, startPoint x: 479, startPoint y: 243, endPoint x: 467, endPoint y: 143, distance: 100.6
click at [467, 143] on div at bounding box center [577, 361] width 1155 height 722
click at [634, 461] on area at bounding box center [634, 461] width 0 height 0
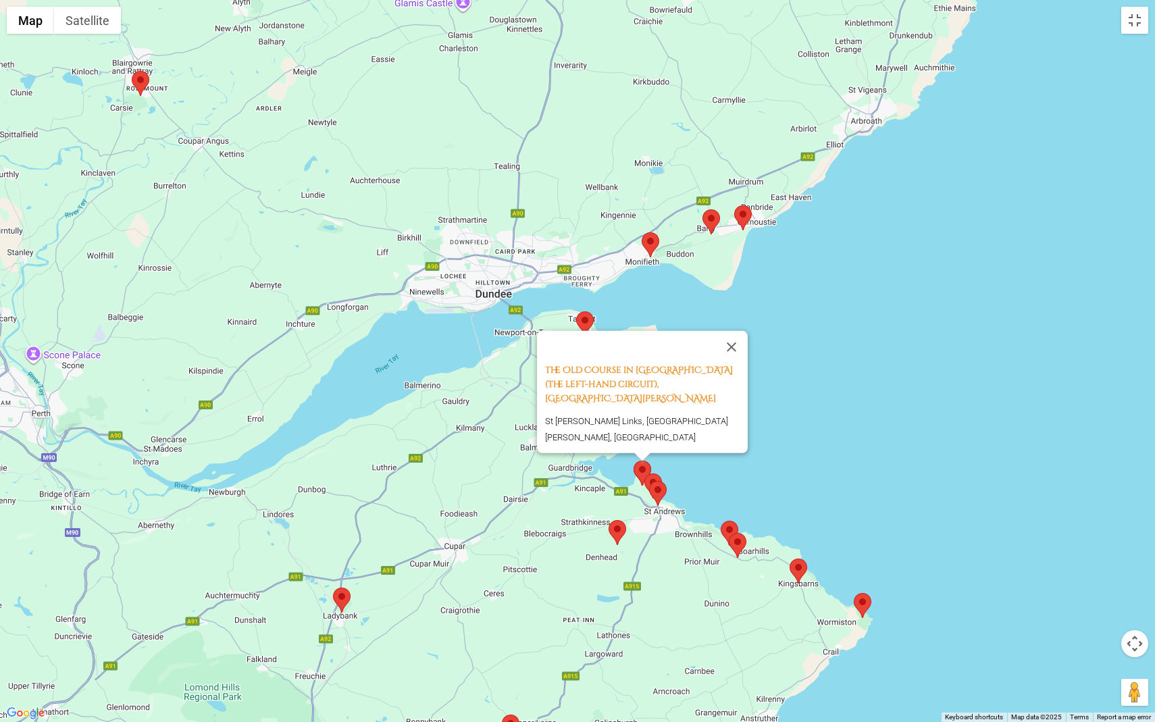
click at [644, 474] on area at bounding box center [644, 474] width 0 height 0
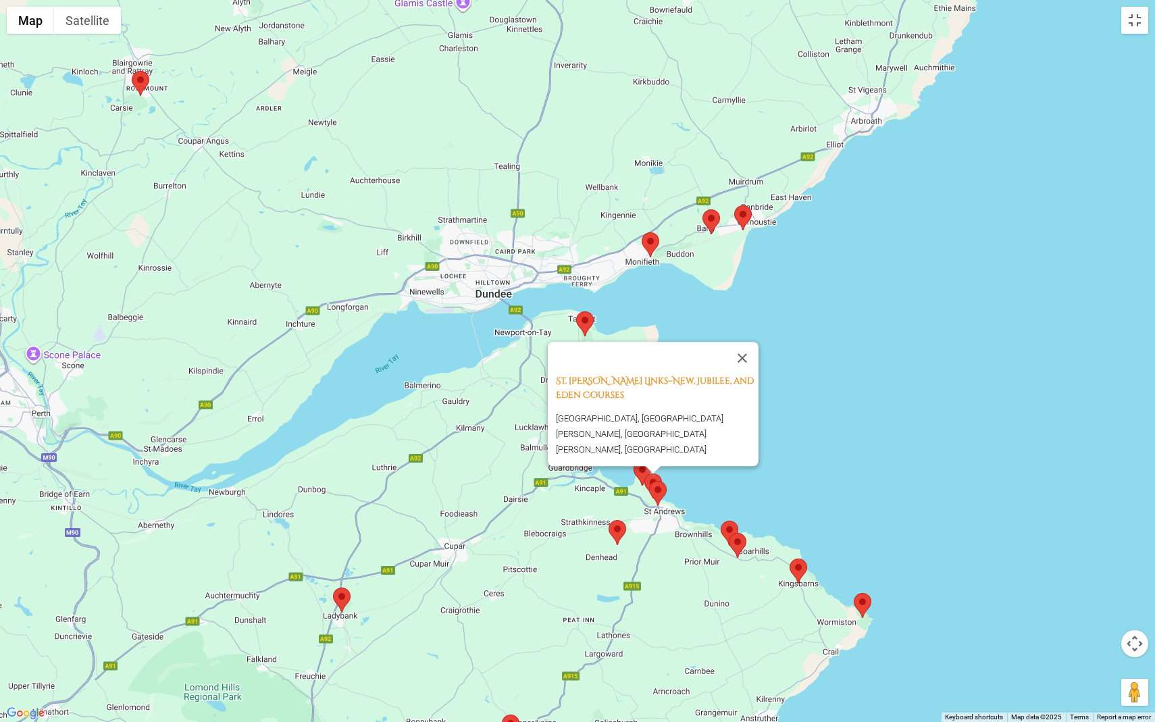
click at [649, 481] on area at bounding box center [649, 481] width 0 height 0
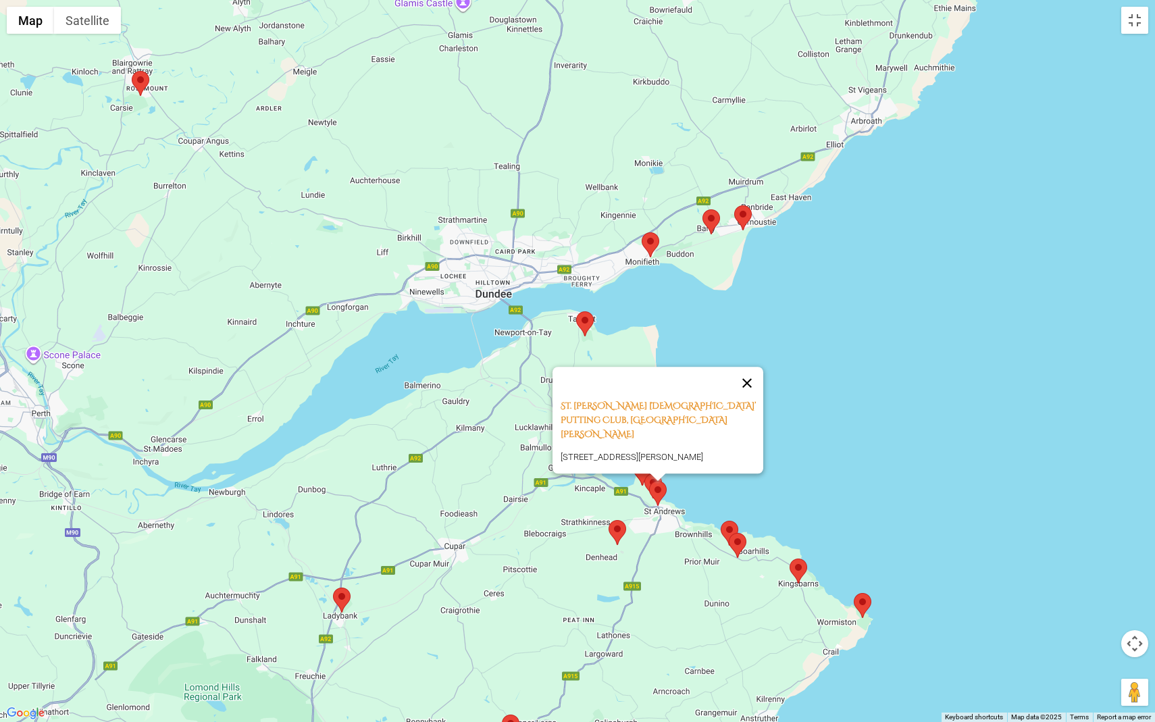
click at [756, 384] on button "Close" at bounding box center [747, 383] width 32 height 32
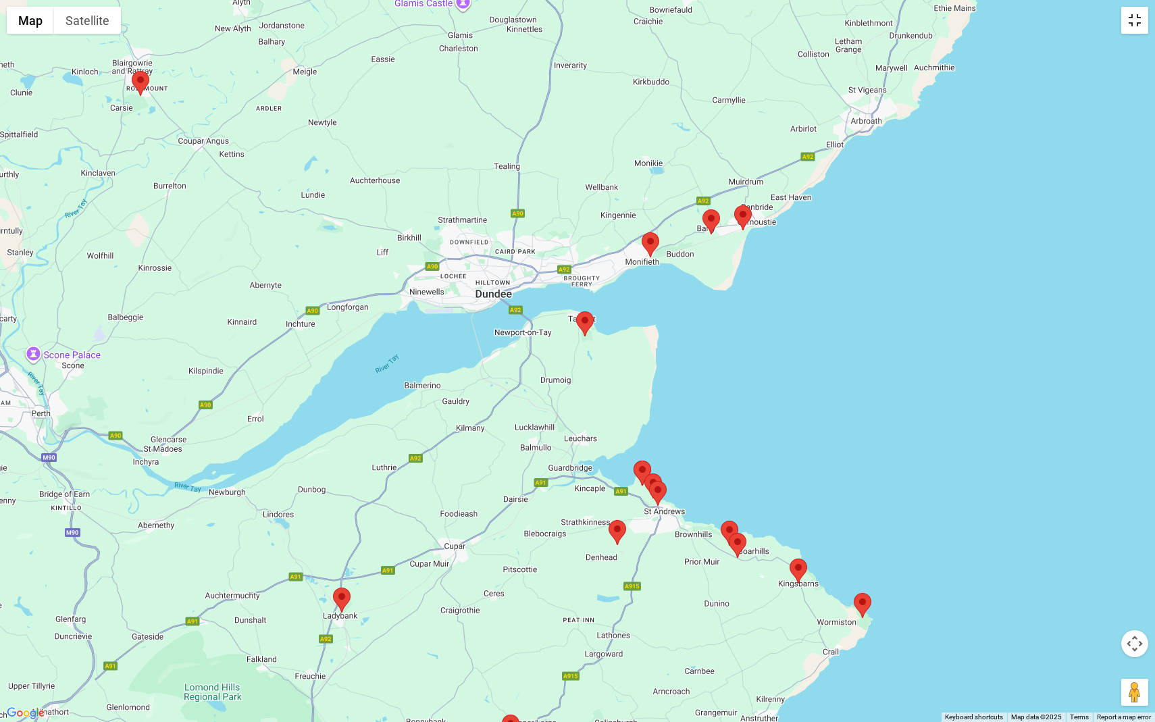
click at [1136, 22] on button "Toggle fullscreen view" at bounding box center [1134, 20] width 27 height 27
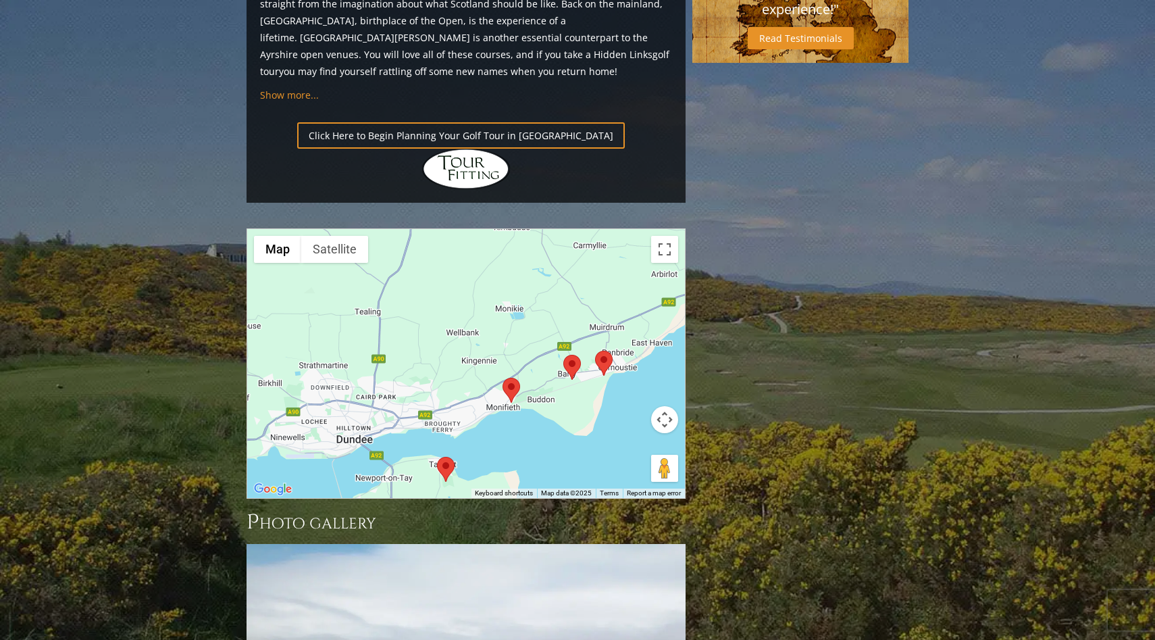
drag, startPoint x: 395, startPoint y: 224, endPoint x: 366, endPoint y: 372, distance: 150.6
click at [366, 372] on div at bounding box center [466, 363] width 438 height 269
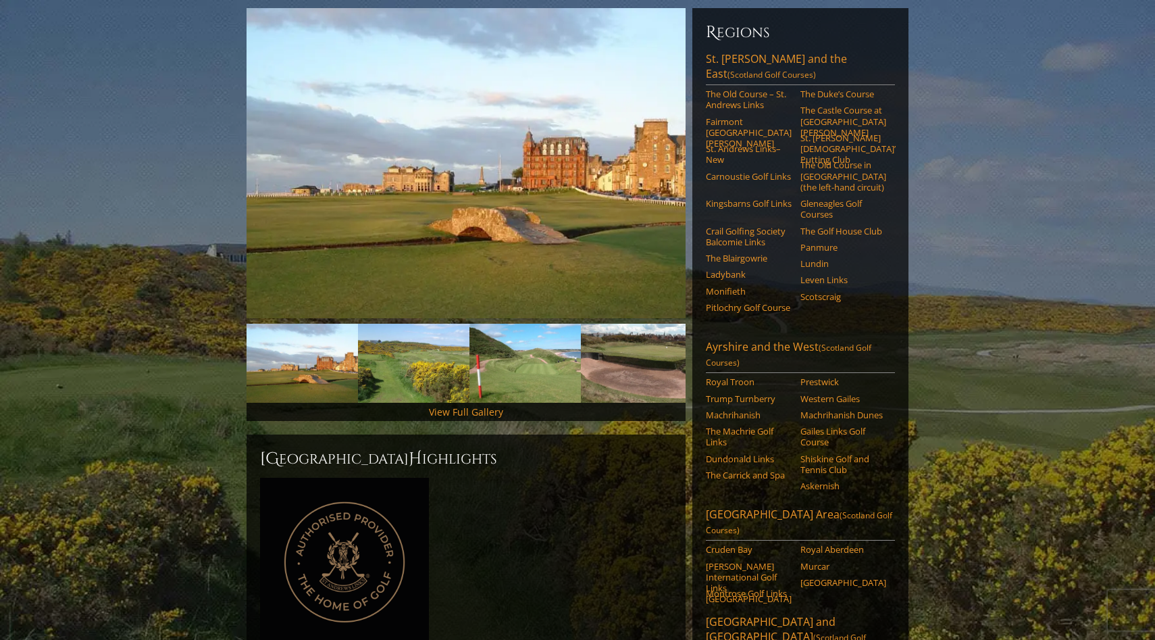
scroll to position [162, 0]
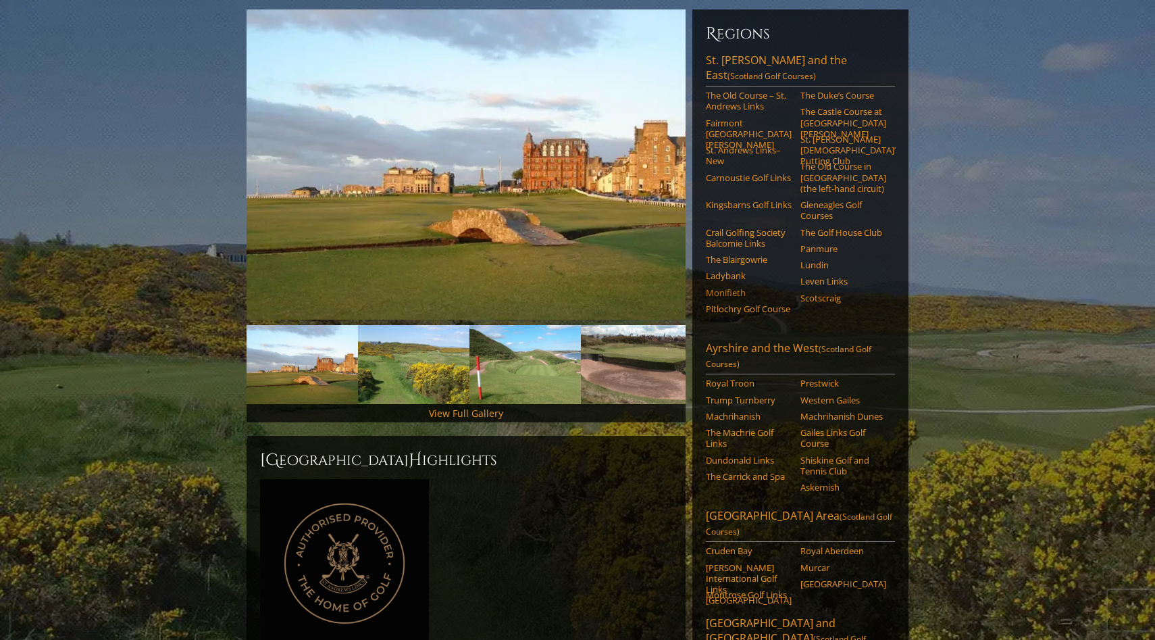
click at [729, 287] on link "Monifieth" at bounding box center [749, 292] width 86 height 11
